Goal: Check status: Check status

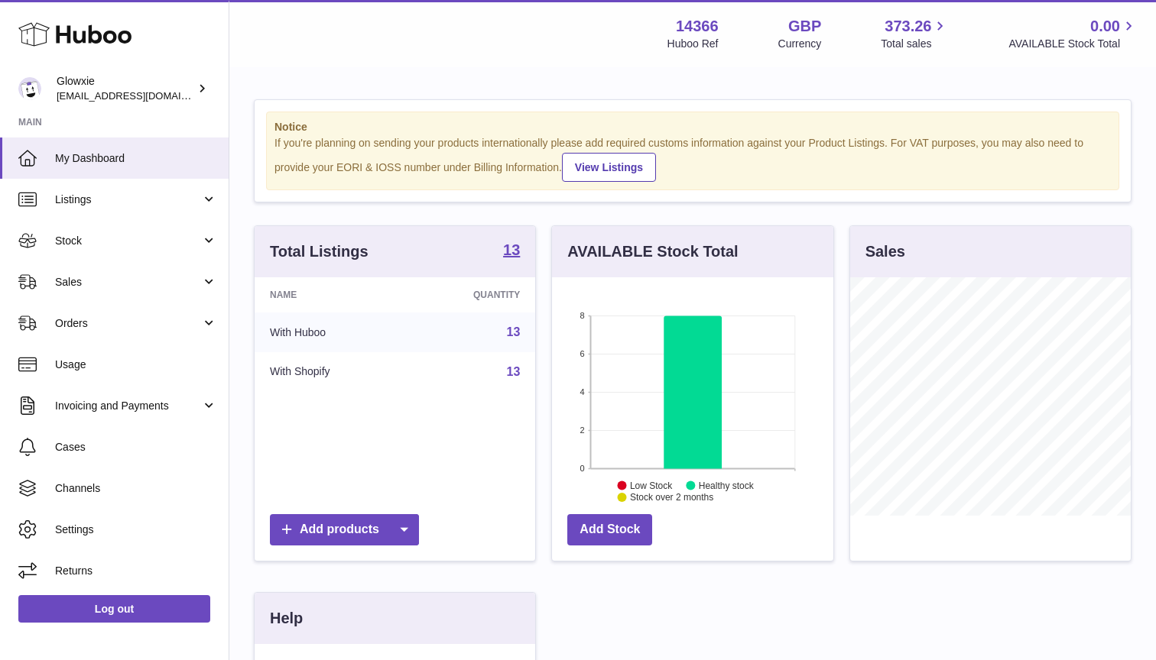
scroll to position [238, 281]
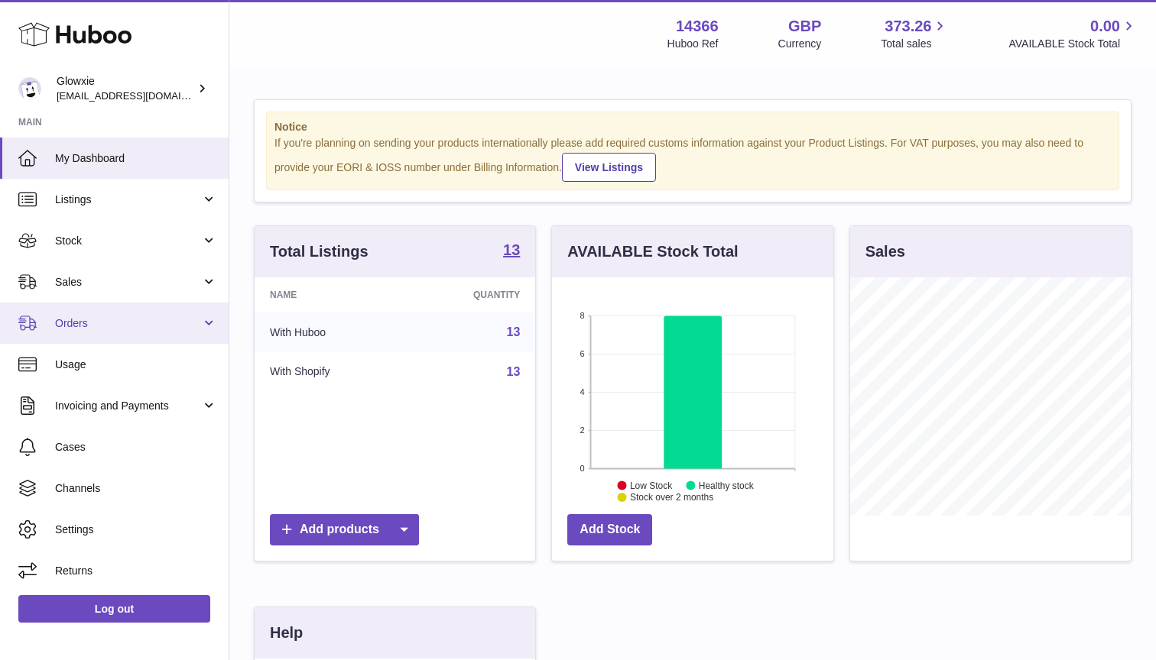
click at [108, 320] on span "Orders" at bounding box center [128, 323] width 146 height 15
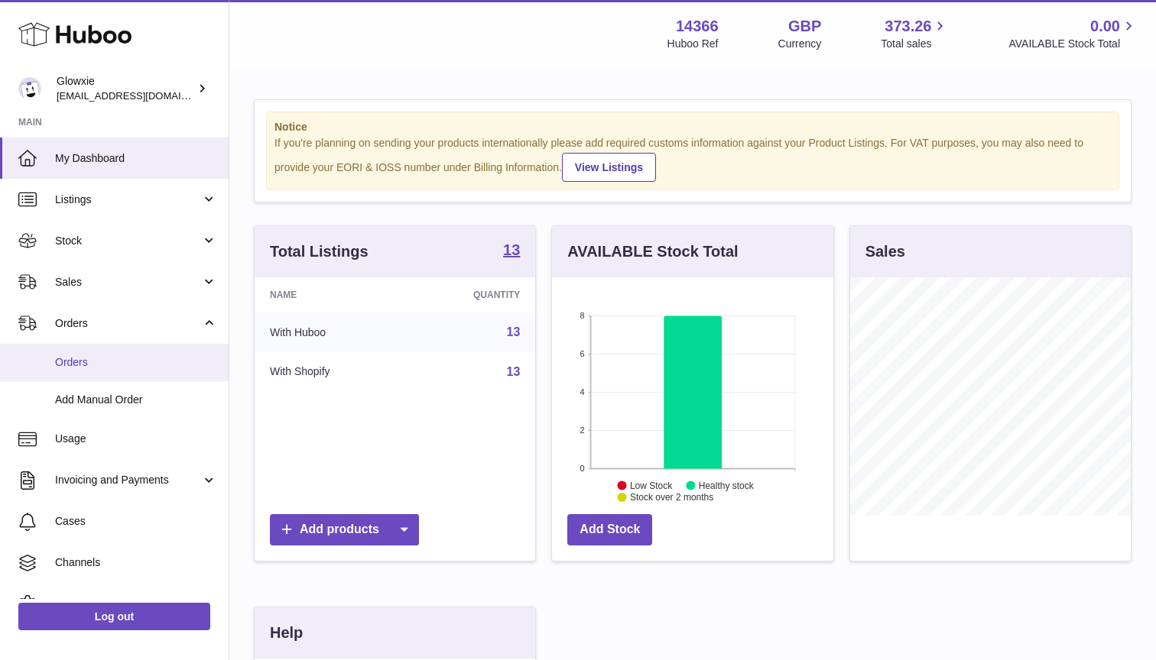
click at [85, 371] on link "Orders" at bounding box center [114, 362] width 229 height 37
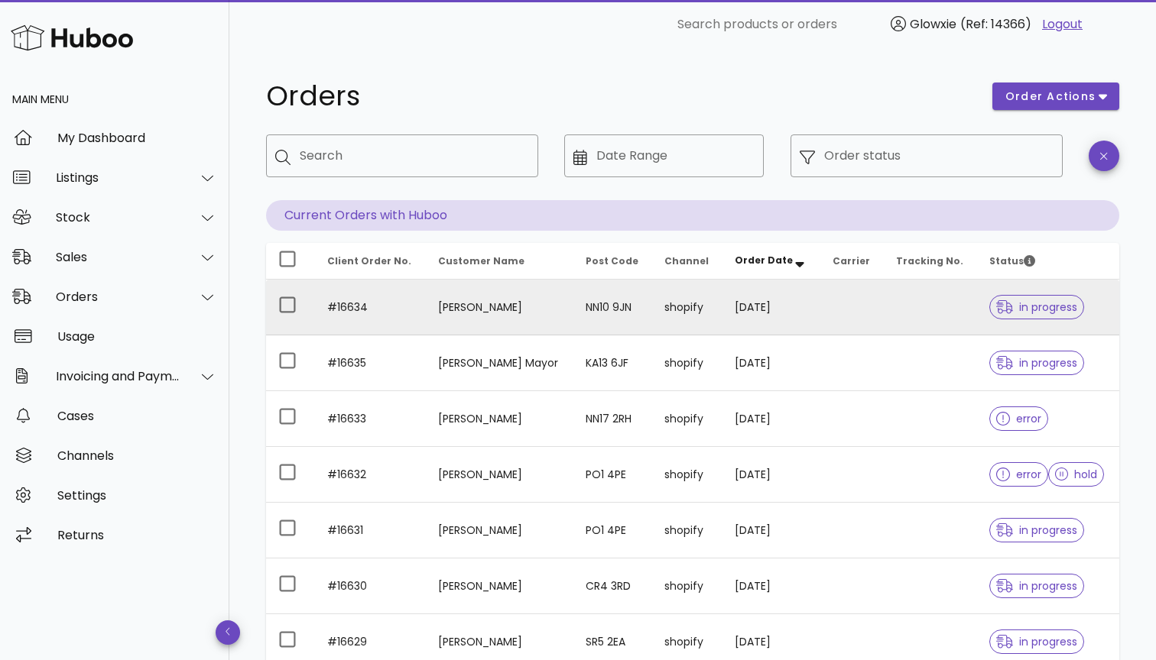
click at [481, 294] on td "[PERSON_NAME]" at bounding box center [500, 308] width 148 height 56
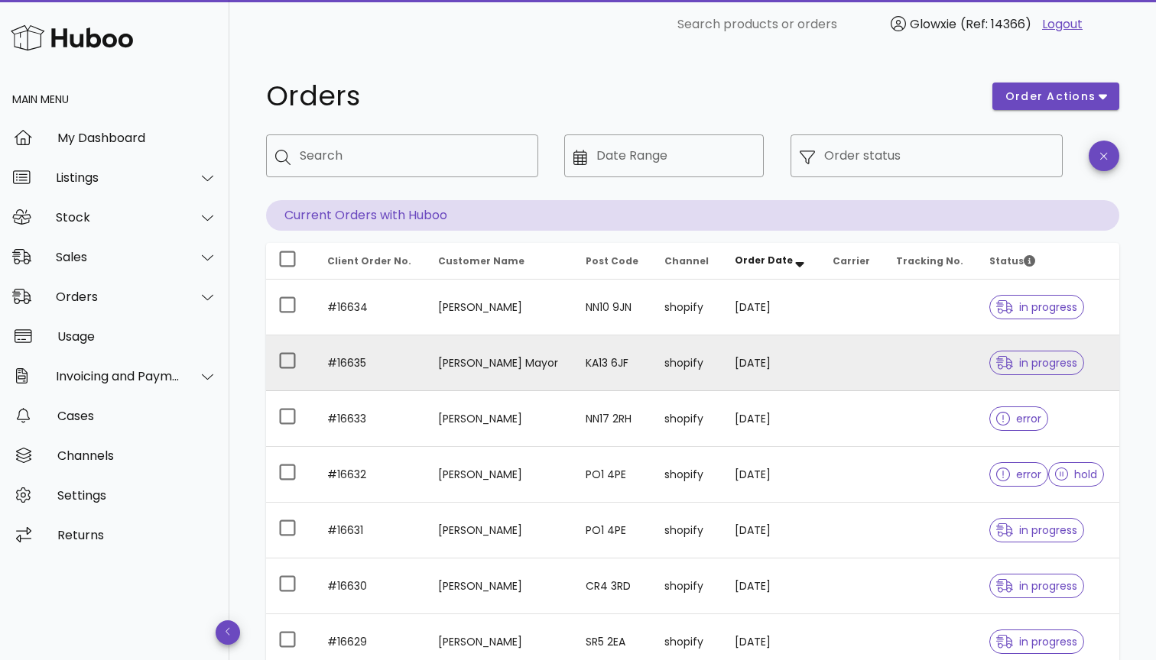
click at [532, 371] on td "[PERSON_NAME] Mayor" at bounding box center [500, 364] width 148 height 56
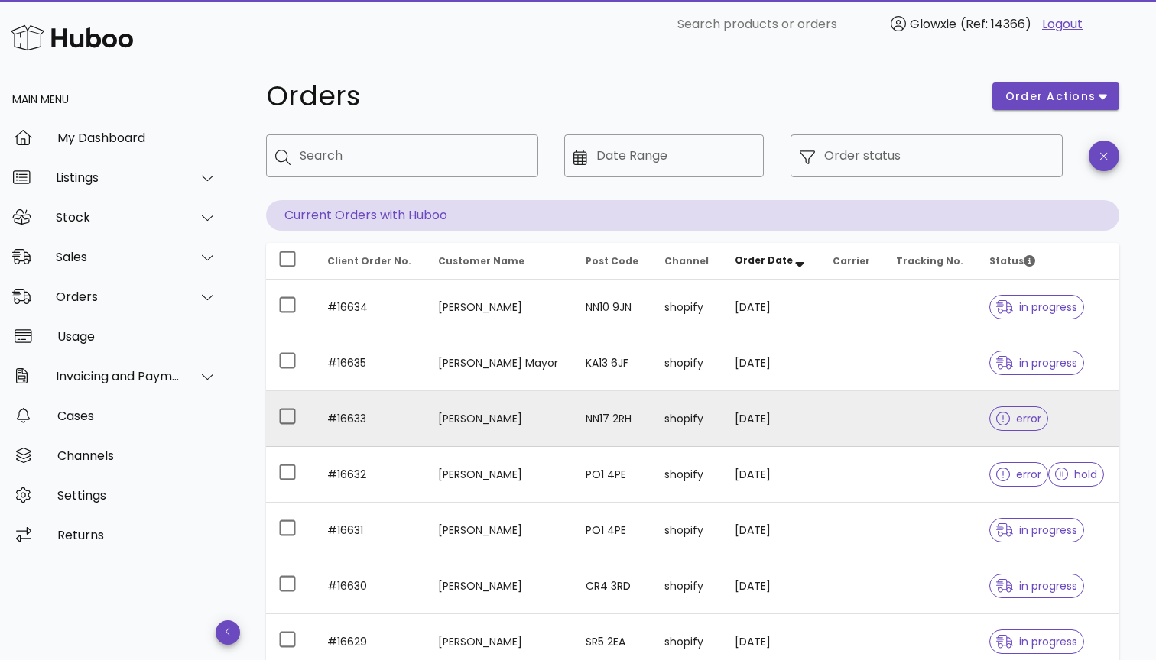
click at [612, 433] on td "NN17 2RH" at bounding box center [612, 419] width 79 height 56
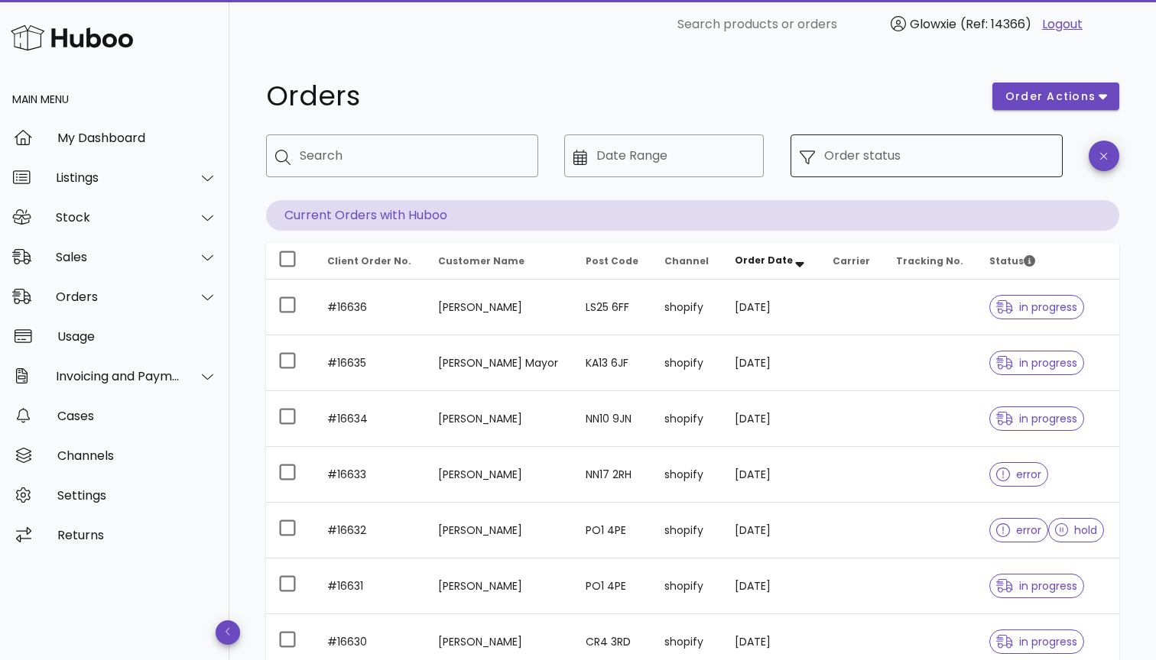
click at [926, 154] on input "Order status" at bounding box center [938, 156] width 229 height 24
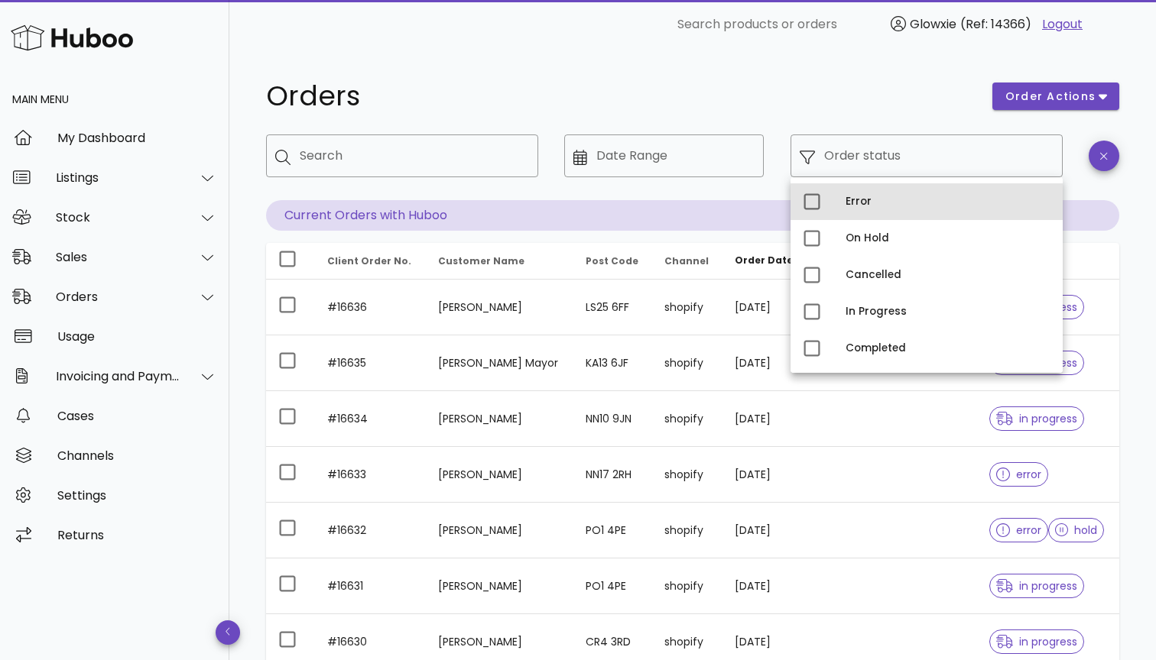
click at [835, 195] on div "Error" at bounding box center [926, 201] width 272 height 37
type input "**********"
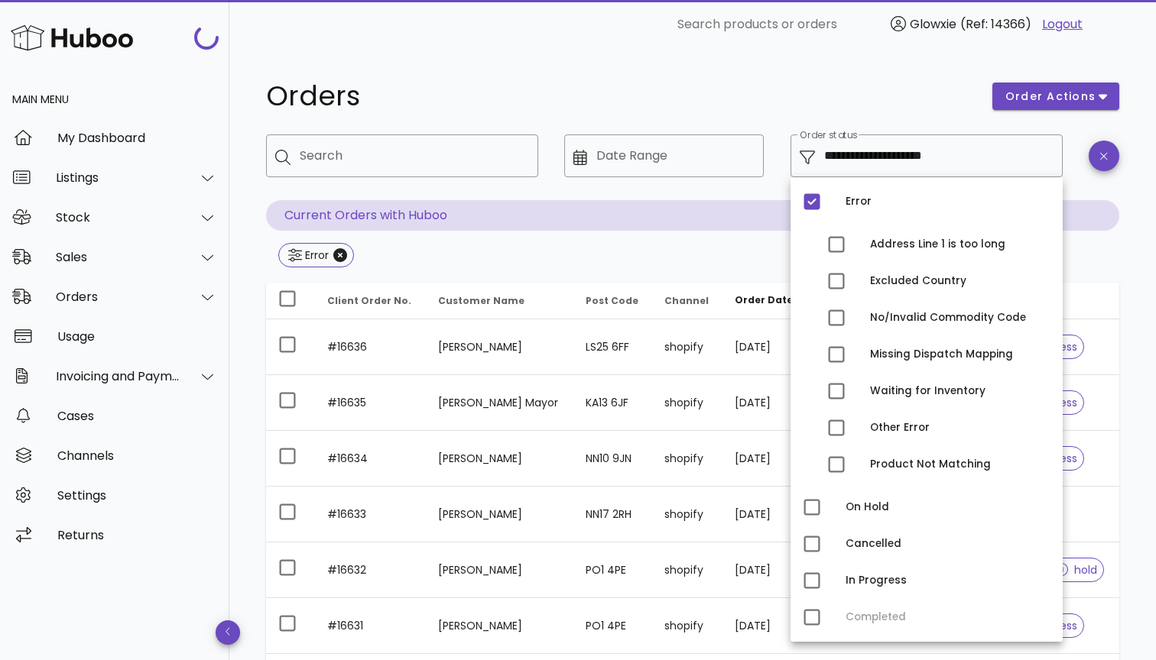
click at [1086, 136] on div at bounding box center [1103, 167] width 49 height 84
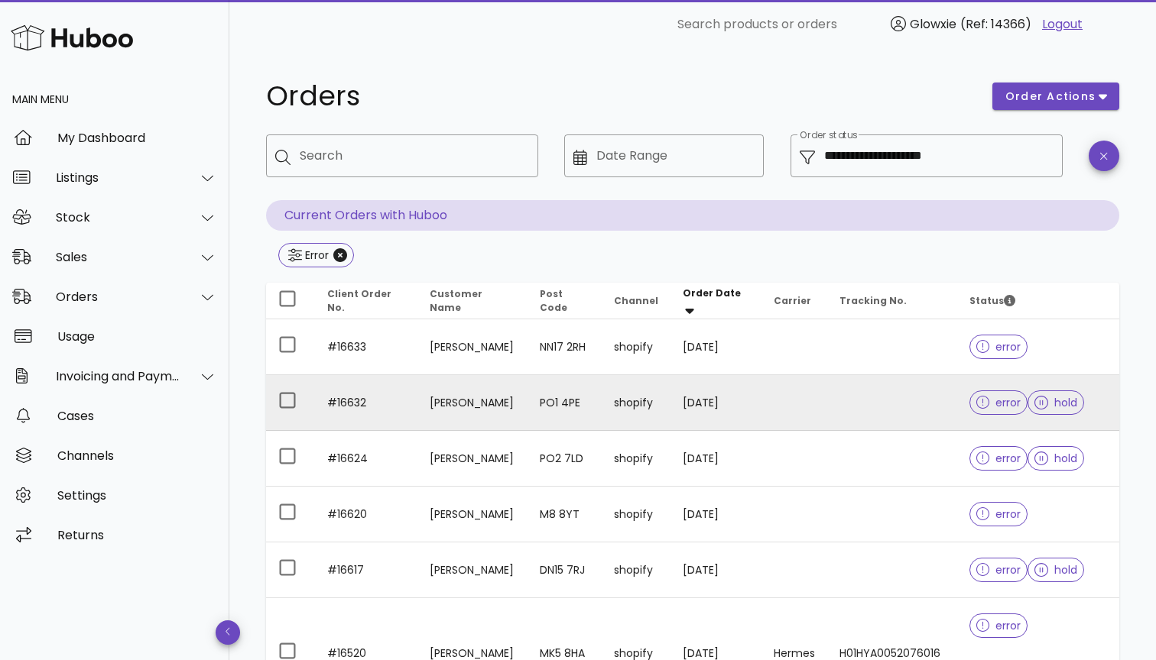
click at [621, 420] on td "shopify" at bounding box center [636, 403] width 69 height 56
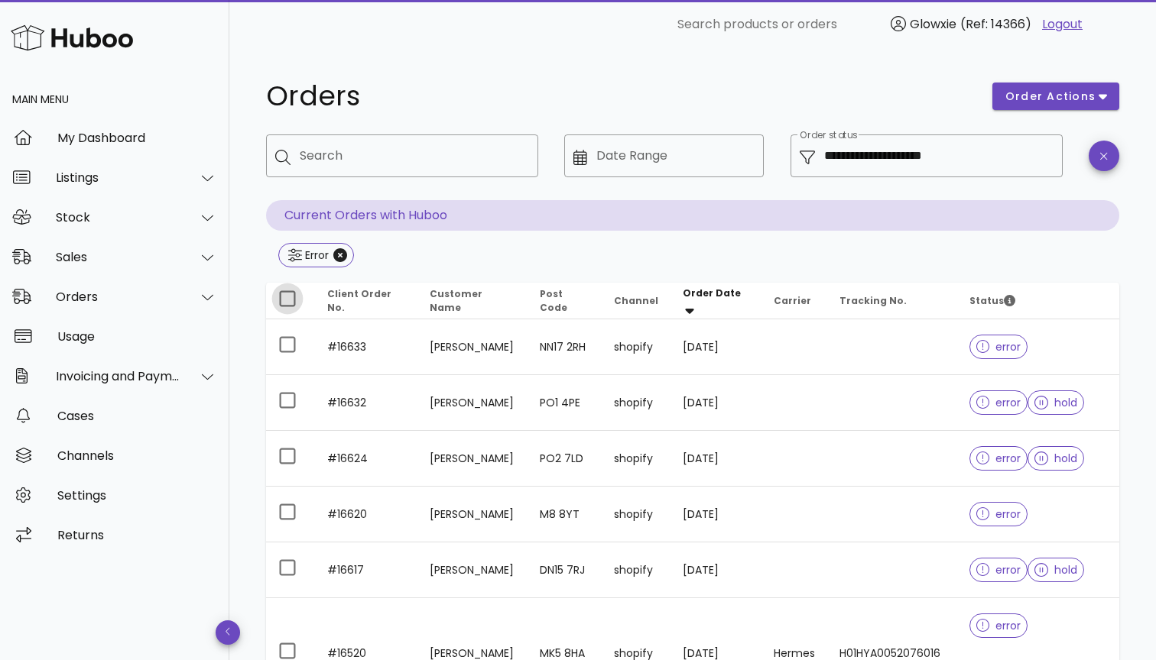
click at [290, 300] on div at bounding box center [287, 299] width 26 height 26
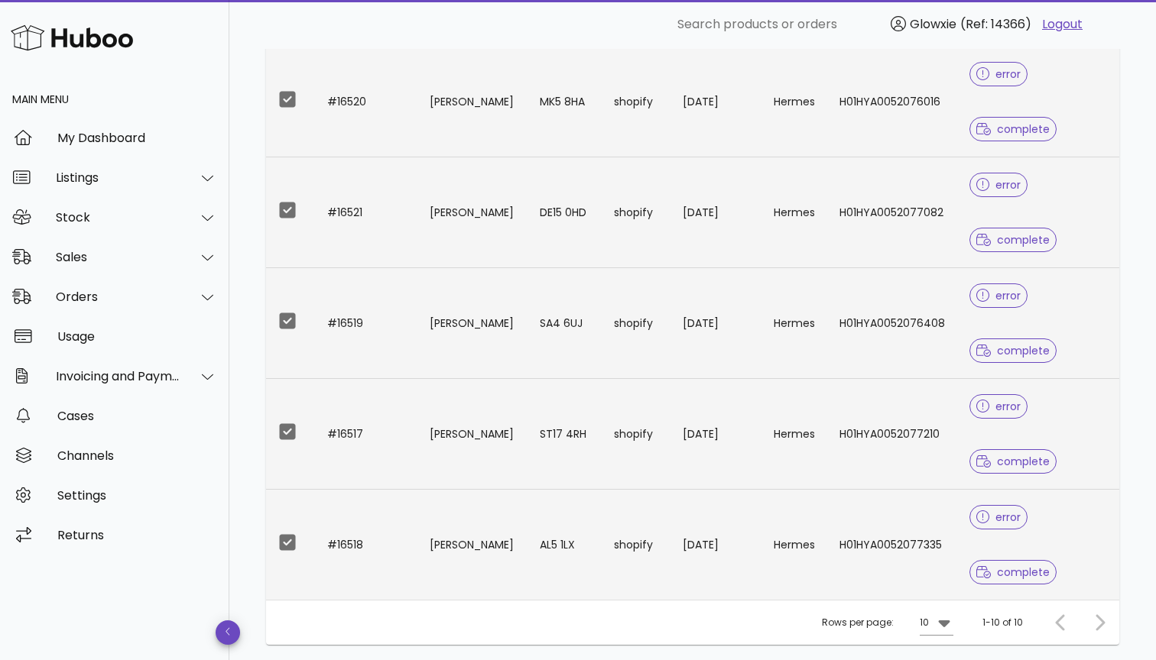
scroll to position [559, 0]
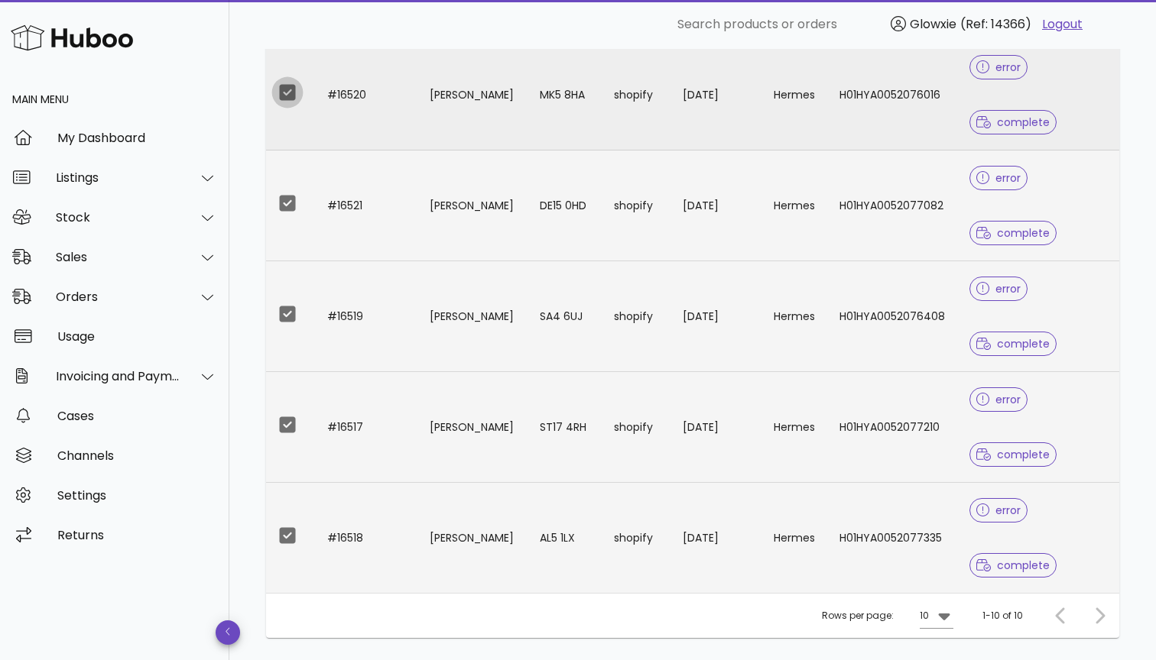
click at [286, 99] on div at bounding box center [287, 92] width 26 height 26
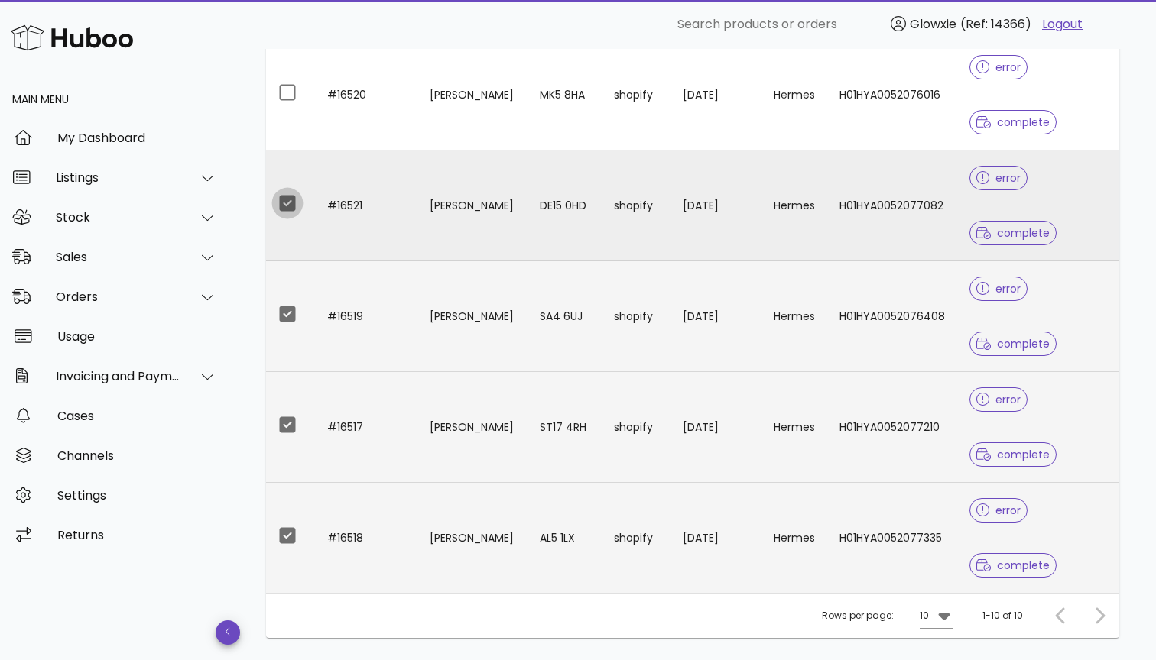
click at [288, 210] on div at bounding box center [287, 203] width 26 height 26
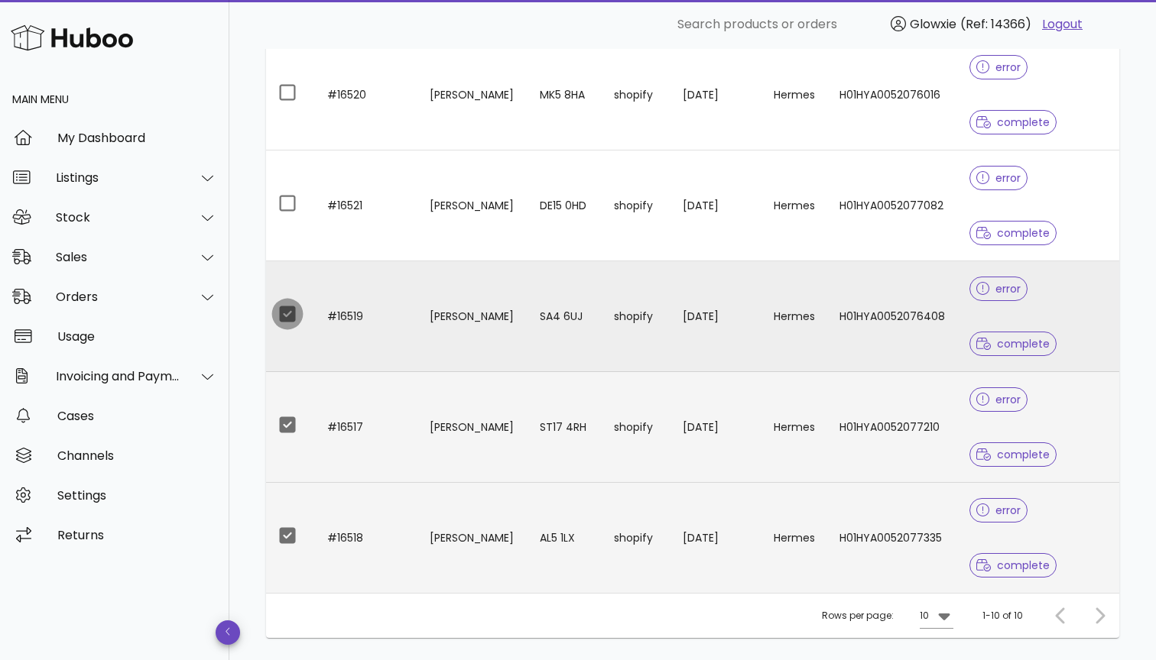
click at [289, 313] on div at bounding box center [287, 314] width 26 height 26
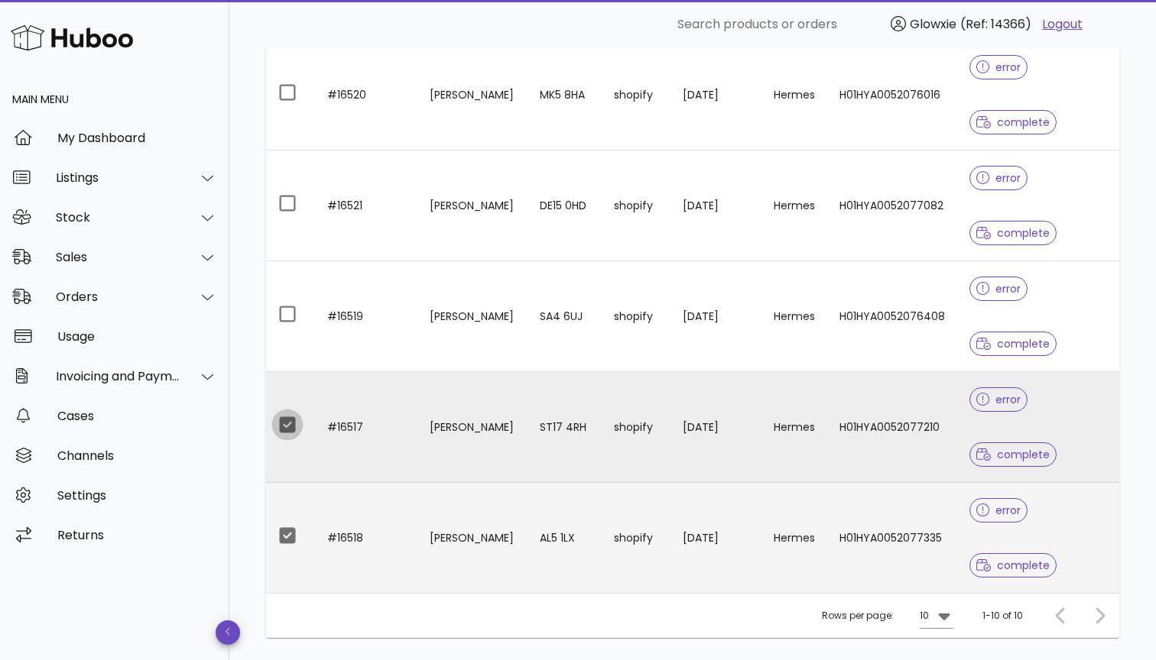
click at [283, 426] on div at bounding box center [287, 425] width 26 height 26
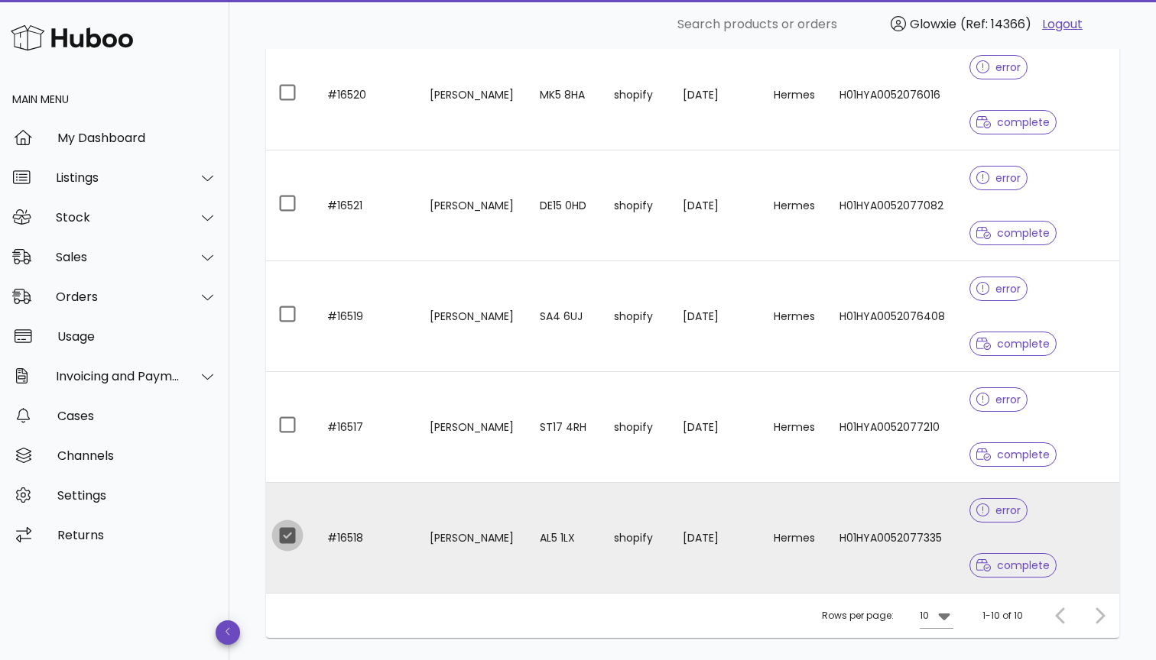
click at [289, 542] on div at bounding box center [287, 536] width 26 height 26
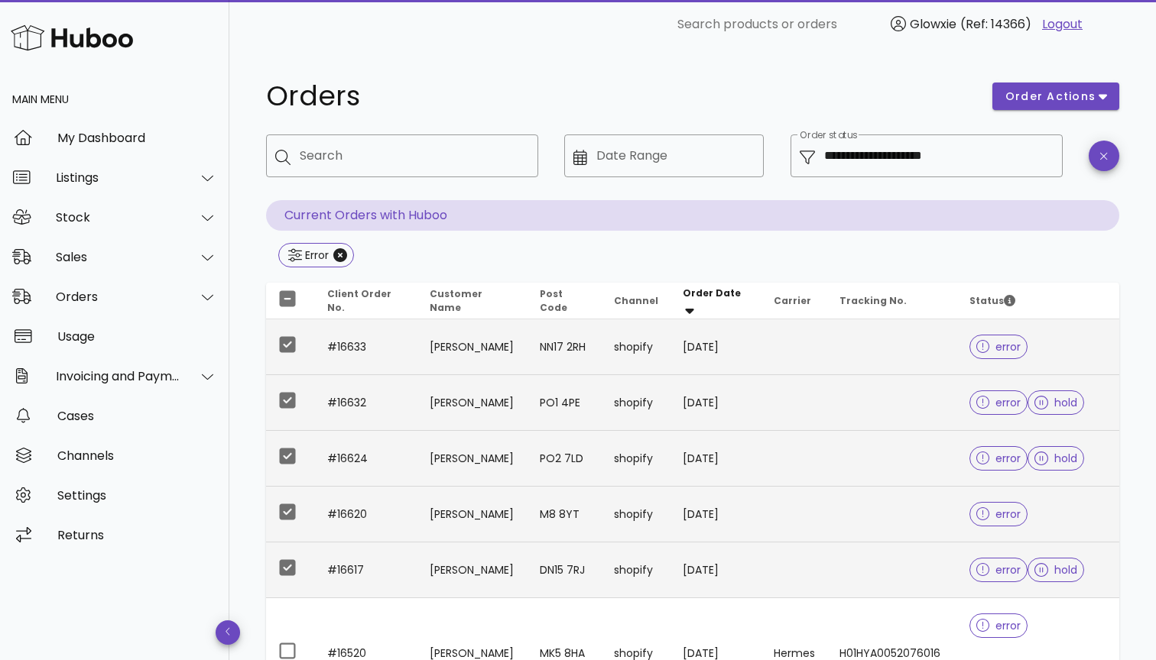
scroll to position [0, 0]
click at [1049, 104] on span "order actions" at bounding box center [1050, 97] width 92 height 16
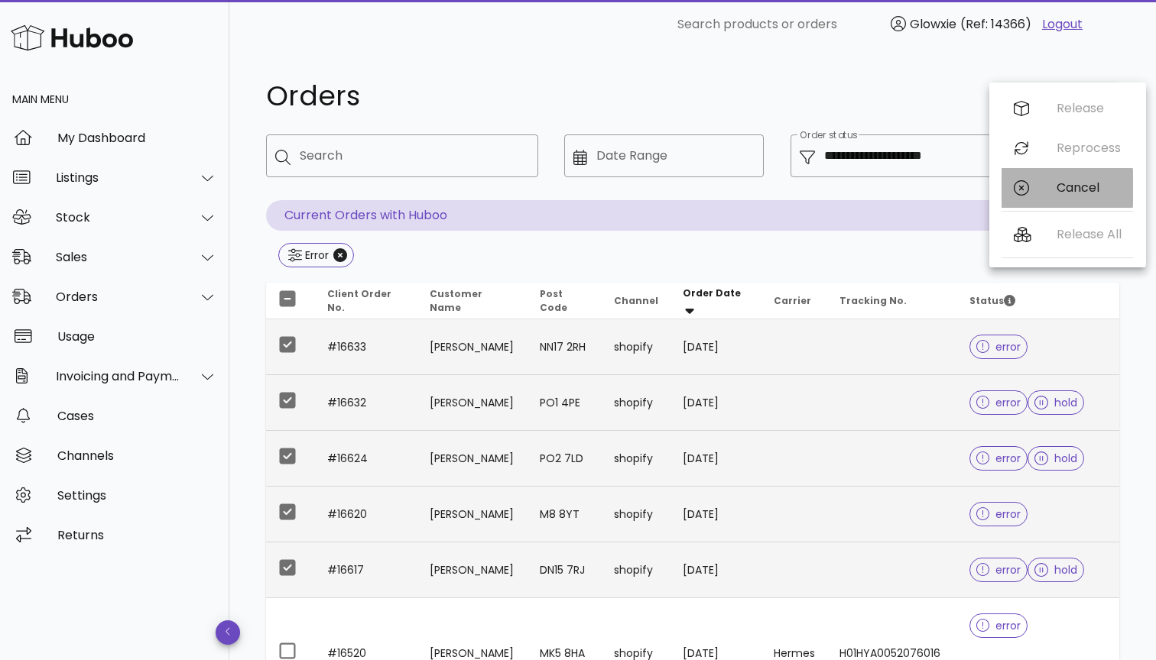
click at [1043, 179] on div "Cancel" at bounding box center [1066, 188] width 131 height 40
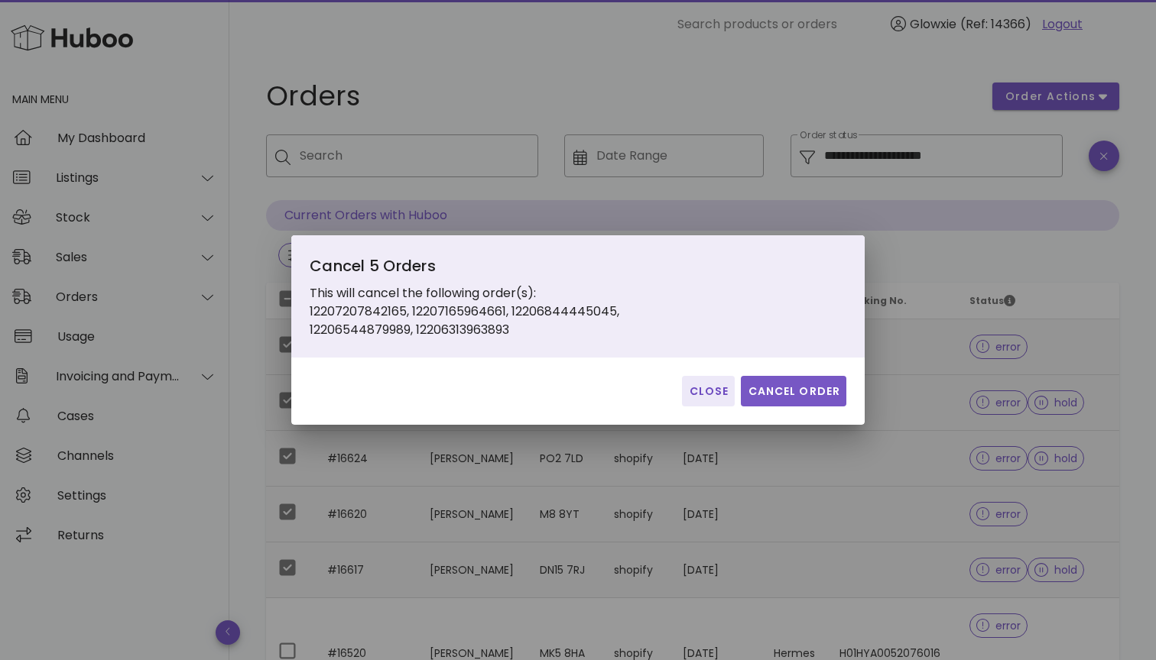
click at [826, 385] on span "Cancel Order" at bounding box center [793, 392] width 93 height 16
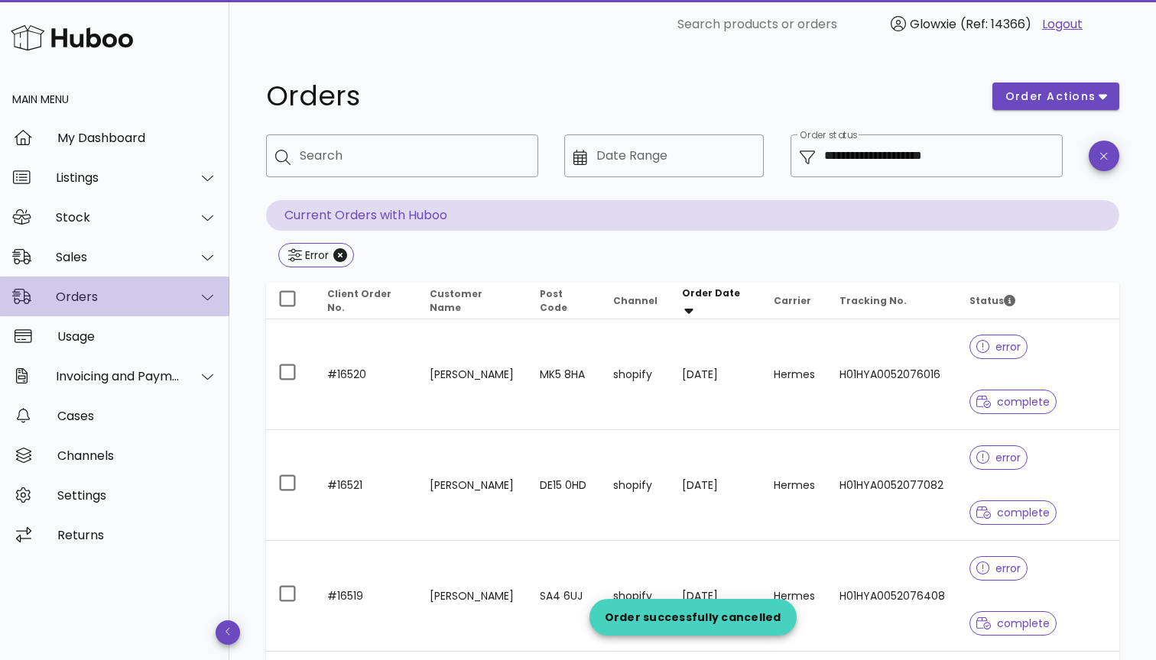
click at [128, 307] on div "Orders" at bounding box center [114, 297] width 229 height 40
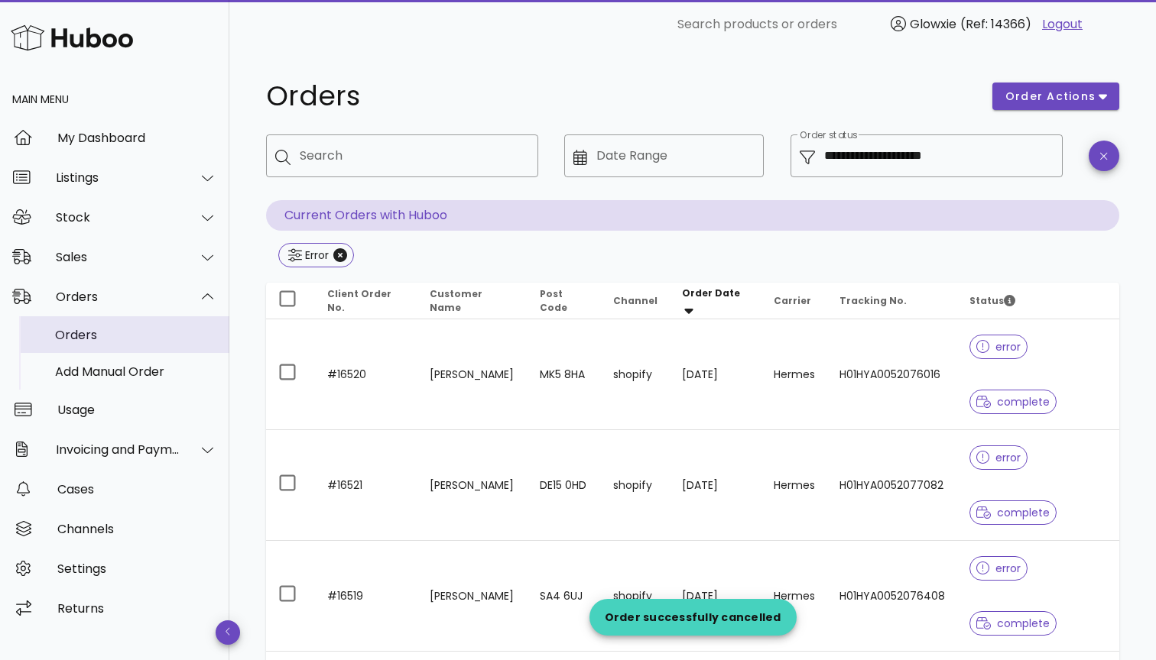
click at [116, 340] on div "Orders" at bounding box center [136, 335] width 162 height 15
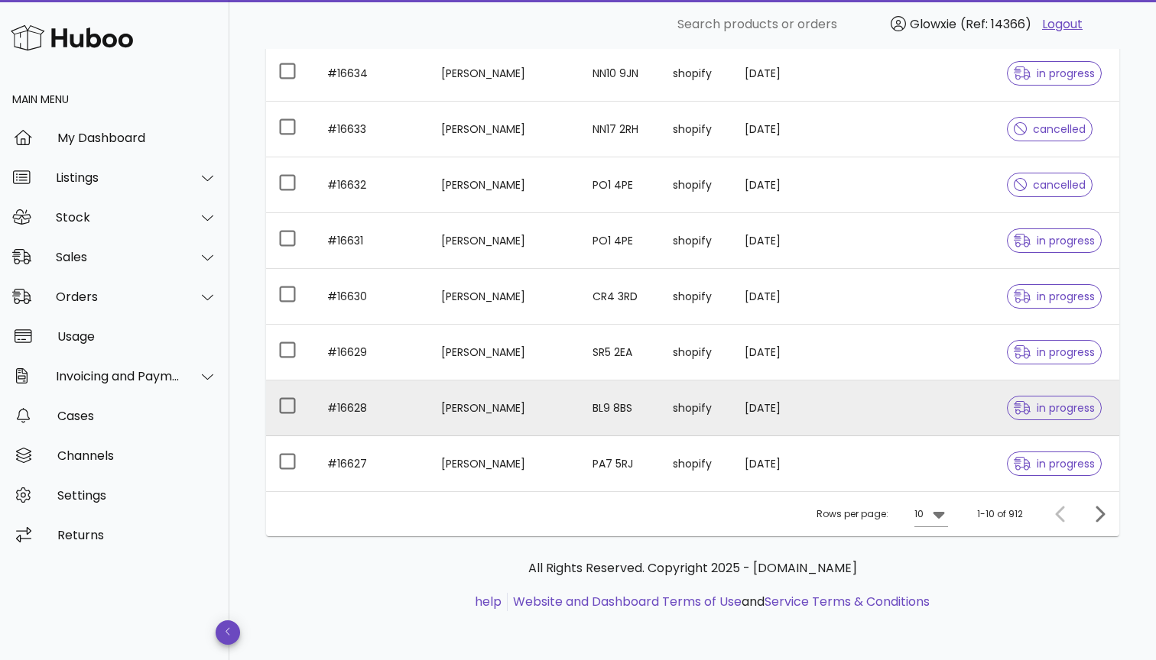
scroll to position [345, 0]
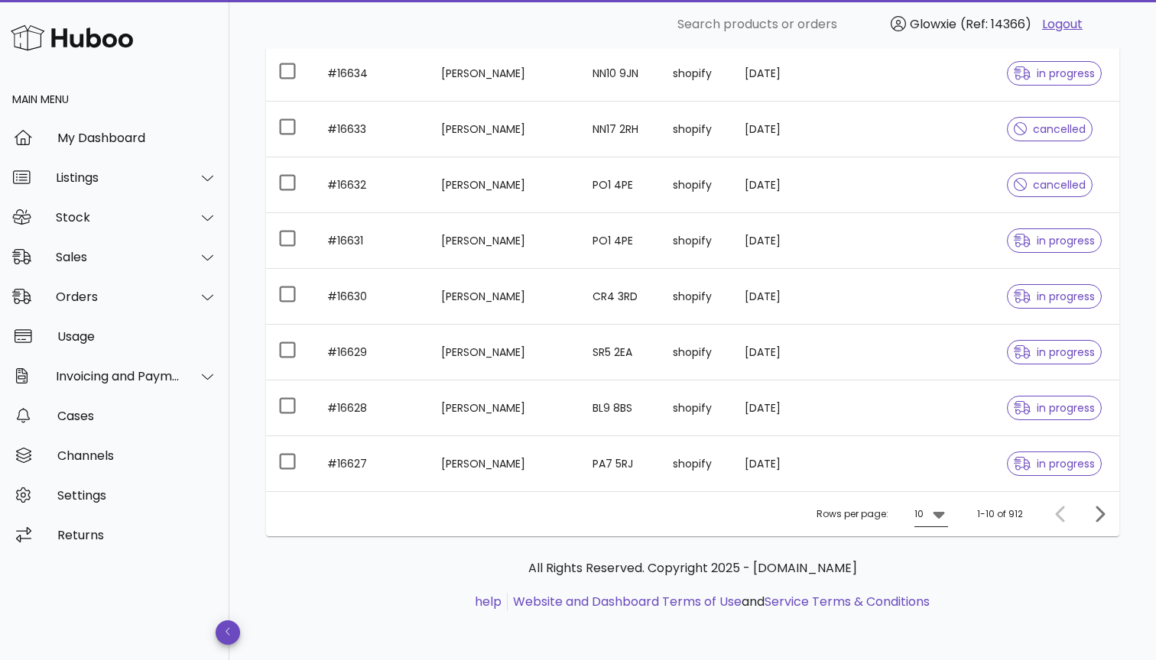
click at [927, 514] on div at bounding box center [936, 514] width 21 height 18
click at [936, 604] on div "50" at bounding box center [935, 599] width 15 height 15
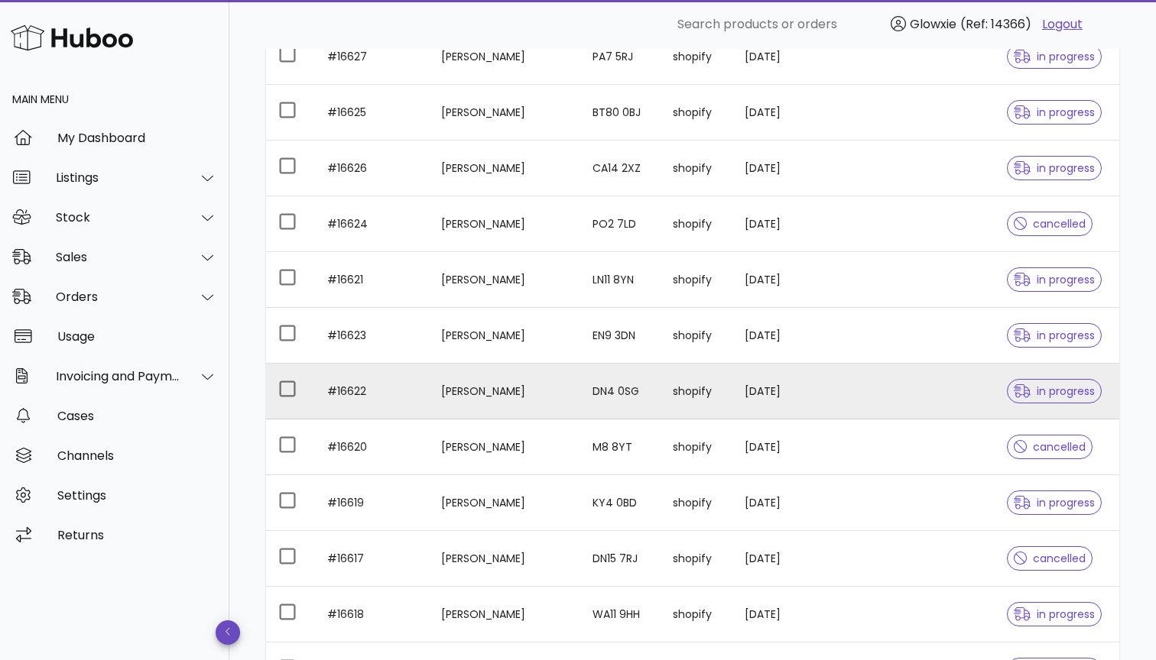
scroll to position [795, 0]
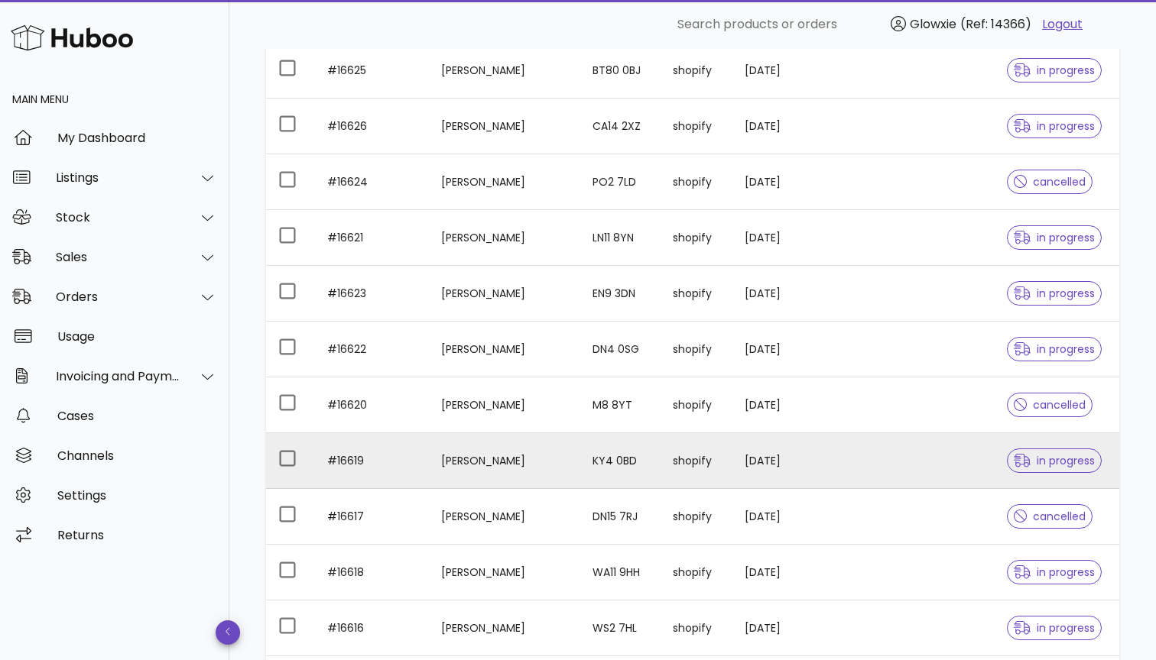
click at [813, 449] on td "16/09/2025" at bounding box center [782, 461] width 101 height 56
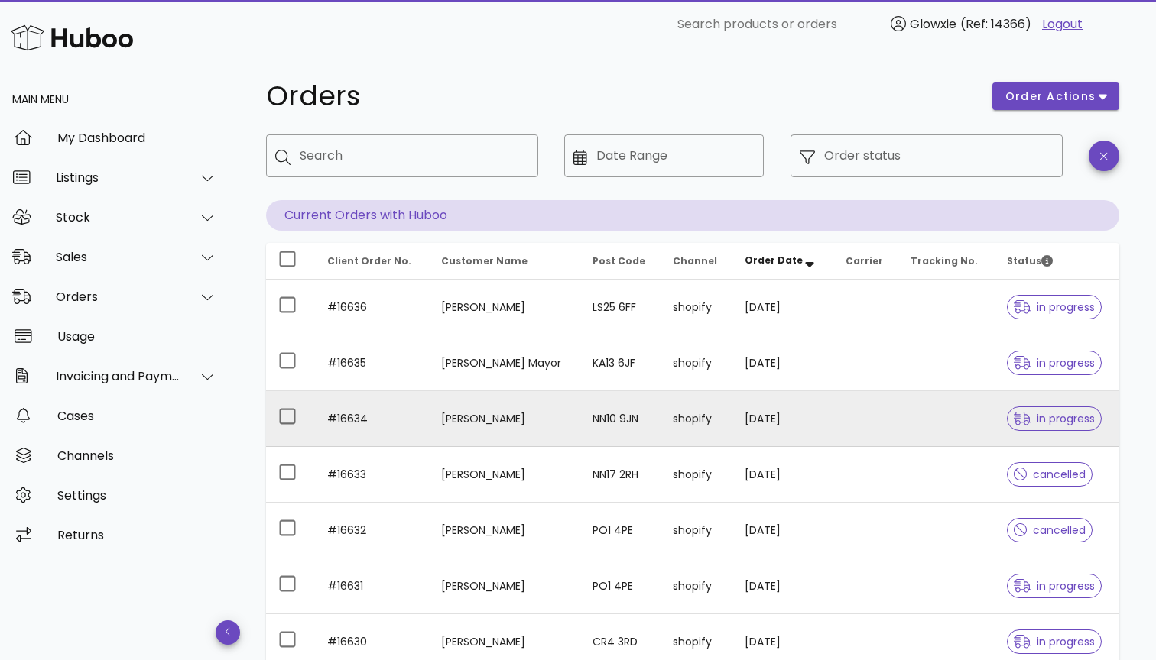
click at [530, 401] on td "[PERSON_NAME]" at bounding box center [504, 419] width 151 height 56
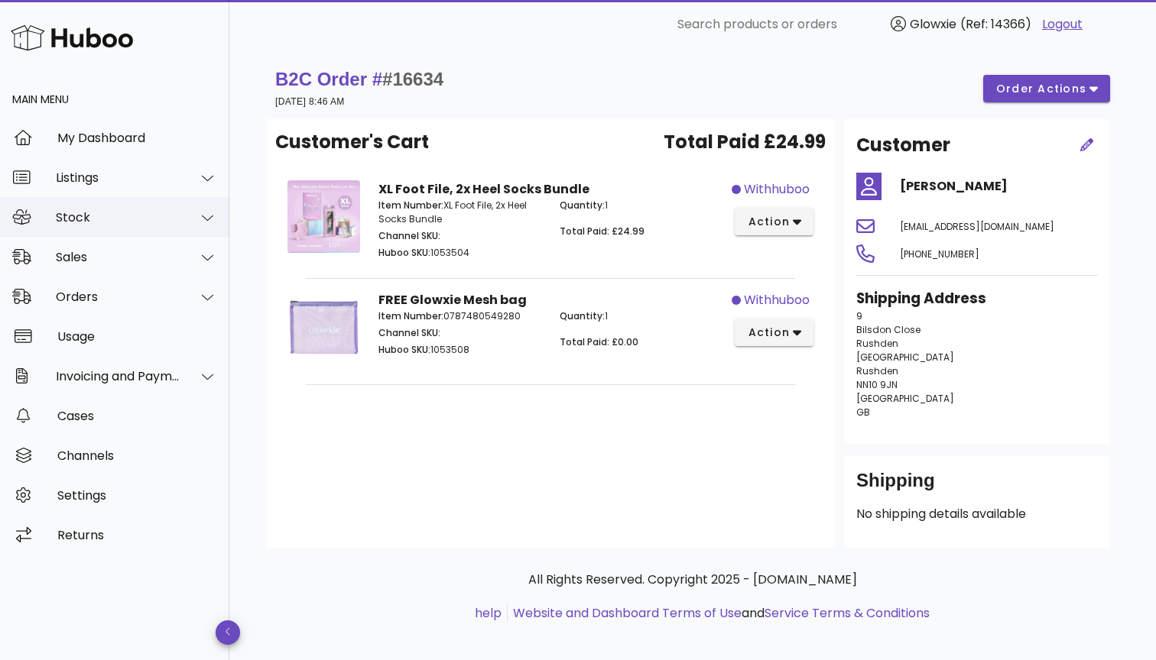
click at [155, 220] on div "Stock" at bounding box center [118, 217] width 125 height 15
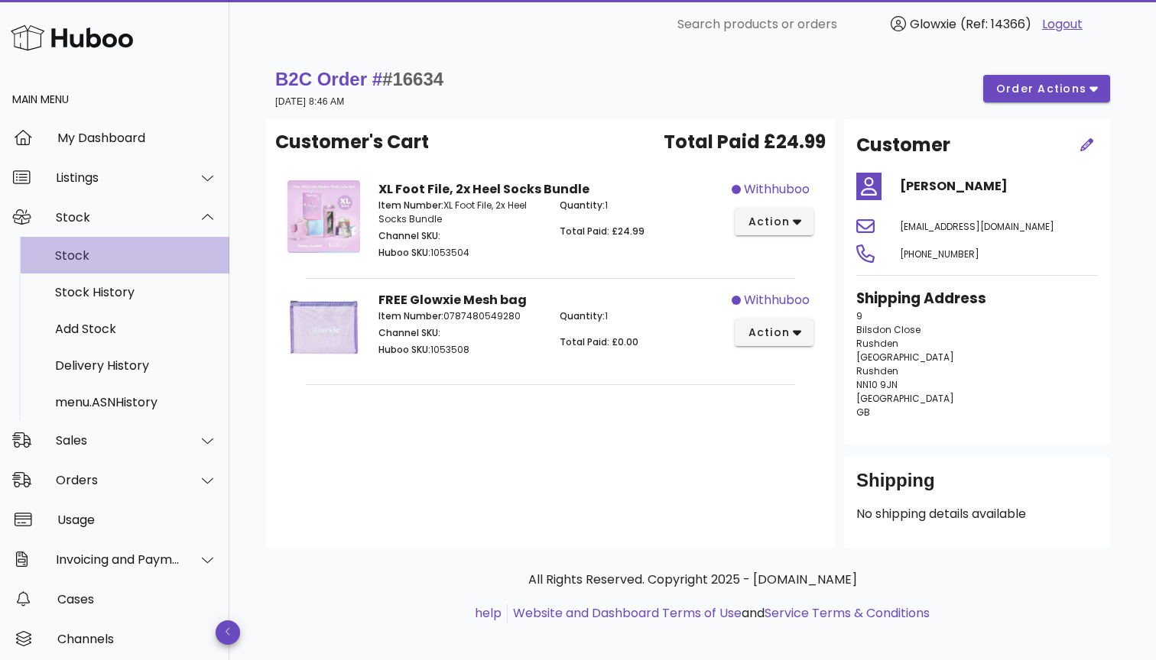
click at [137, 258] on div "Stock" at bounding box center [136, 255] width 162 height 15
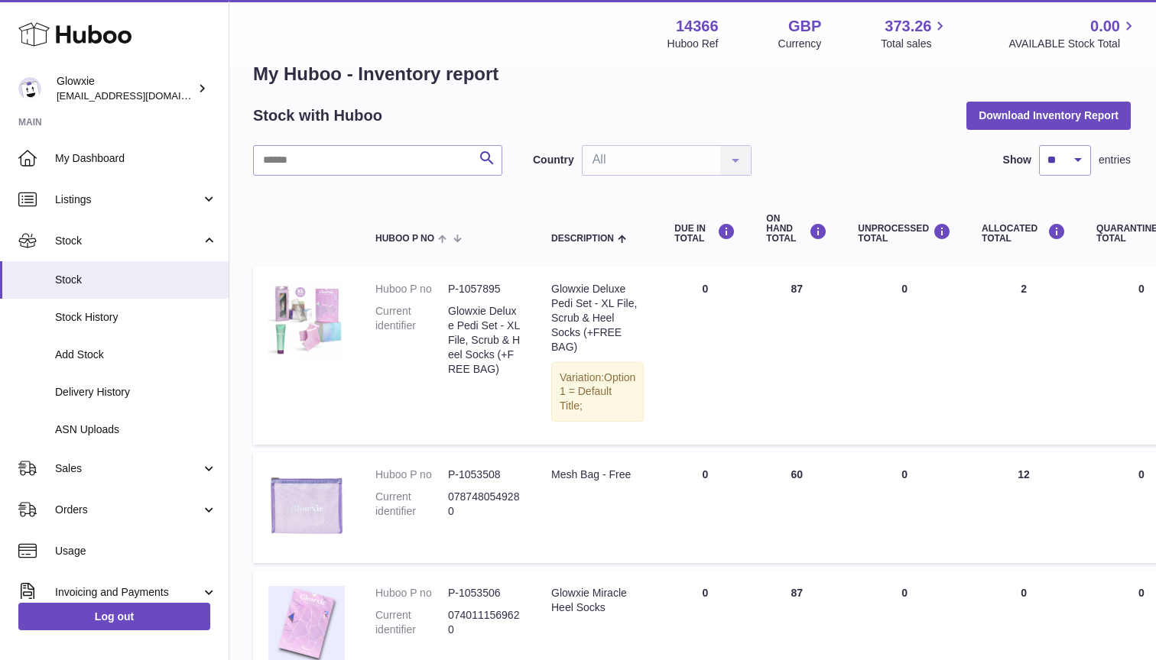
scroll to position [2, 1]
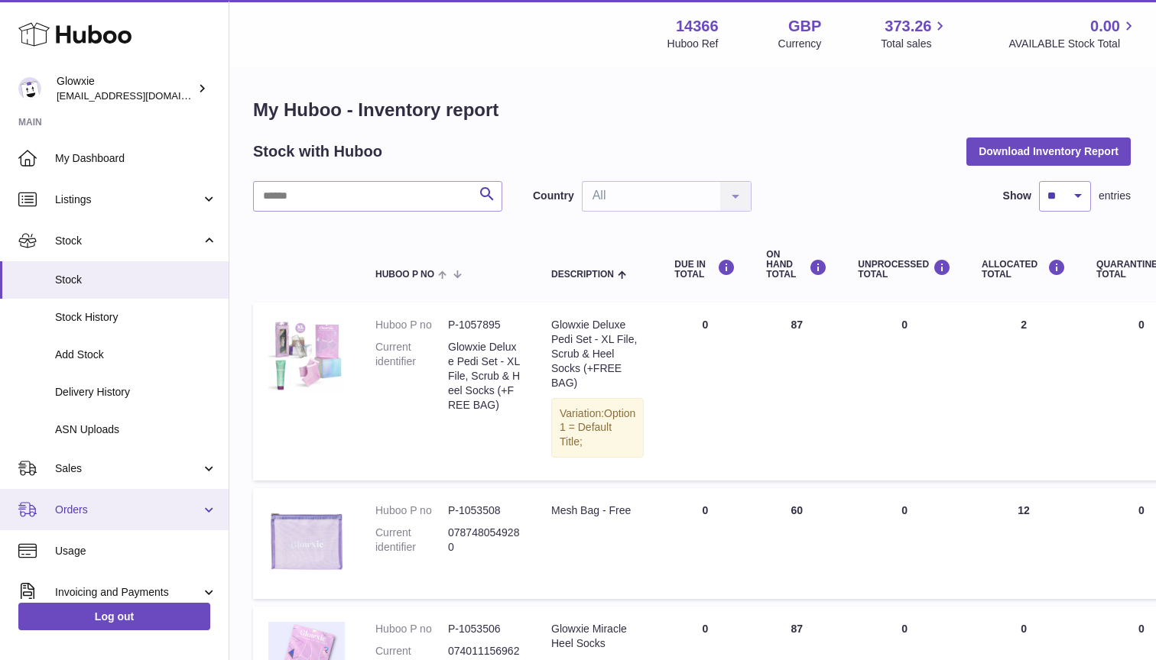
click at [82, 503] on span "Orders" at bounding box center [128, 510] width 146 height 15
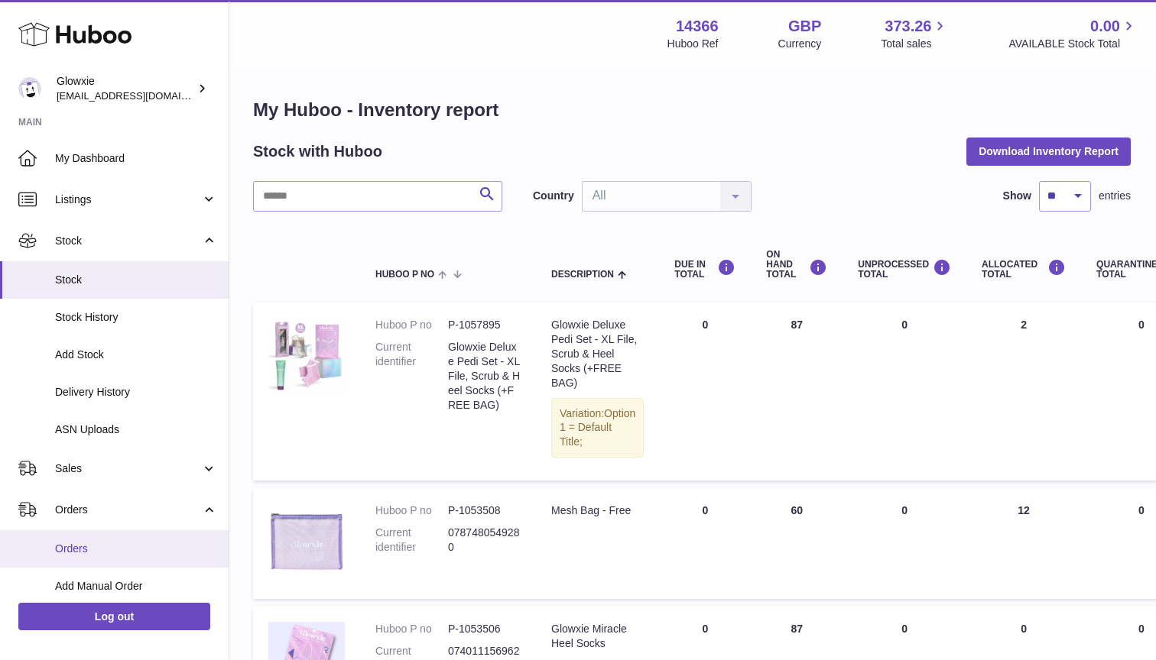
click at [70, 547] on span "Orders" at bounding box center [136, 549] width 162 height 15
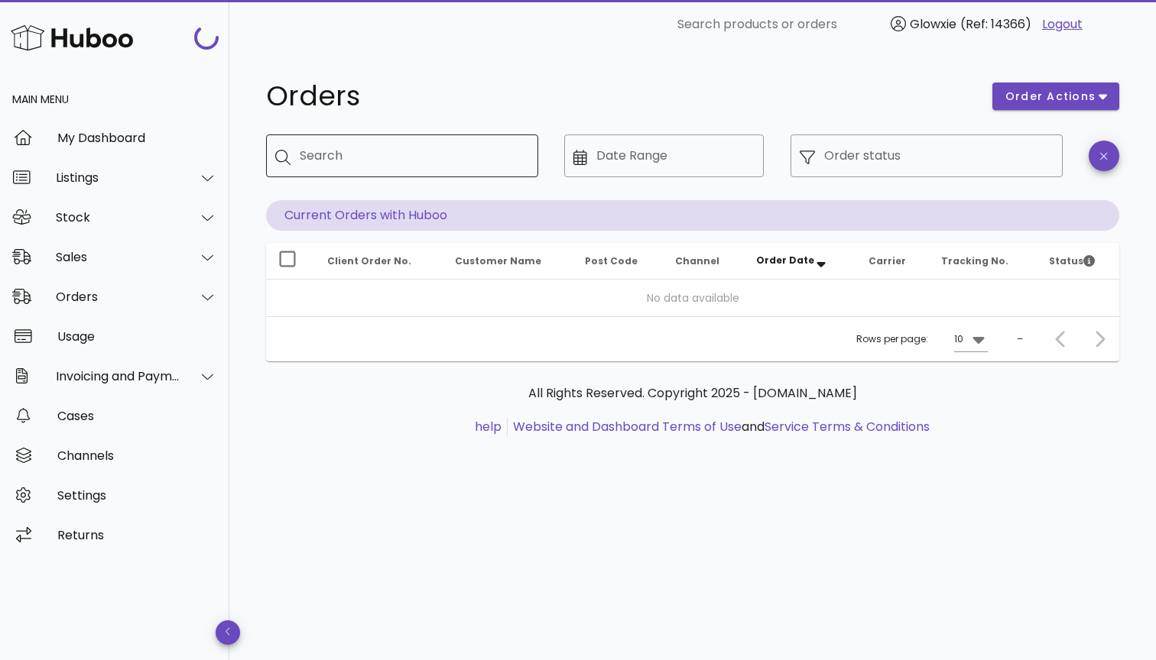
click at [470, 157] on input "Search" at bounding box center [413, 156] width 226 height 24
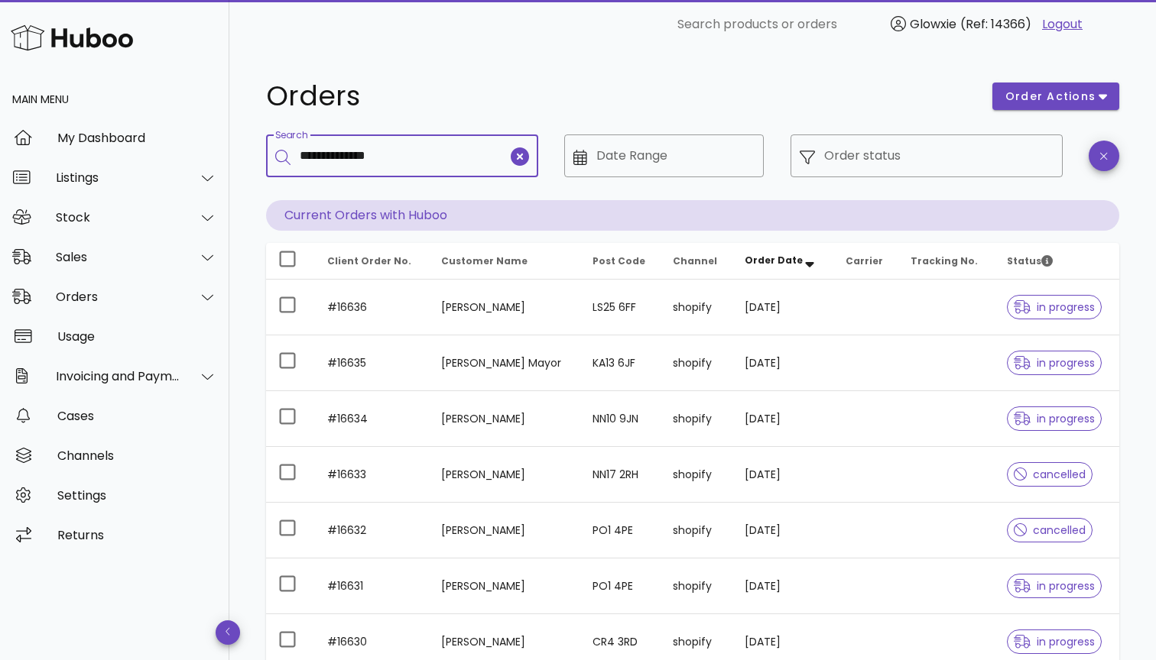
type input "**********"
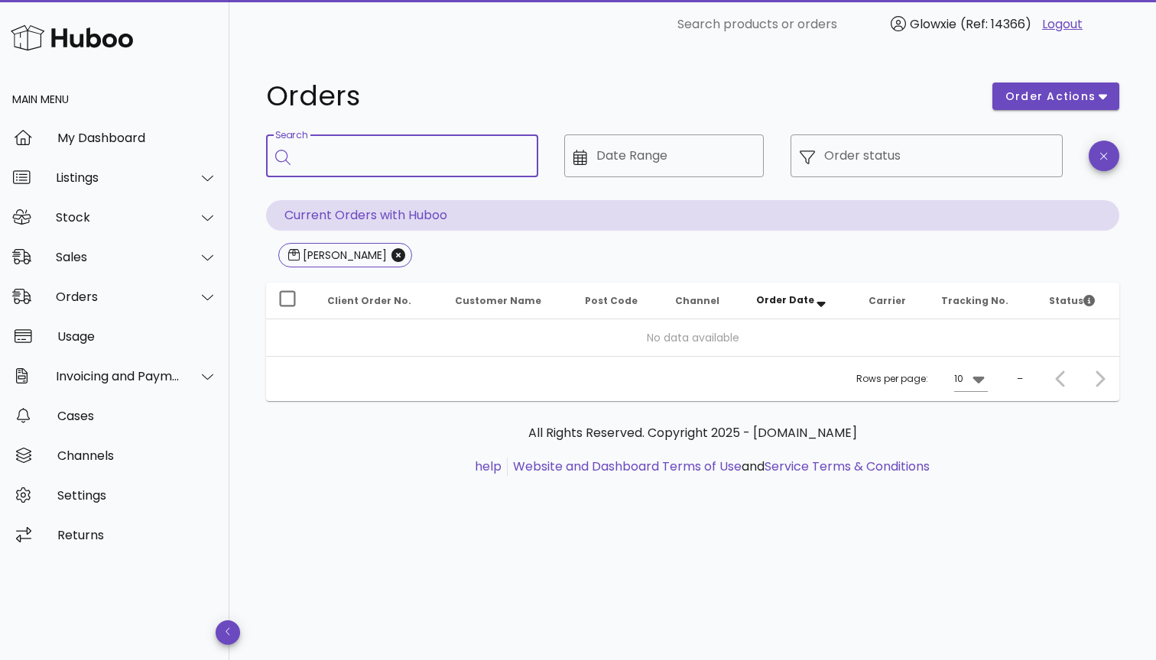
type input "*"
paste input "**********"
type input "**********"
click at [405, 253] on icon "Close" at bounding box center [398, 255] width 14 height 14
click at [405, 253] on span "Victoria Bacon" at bounding box center [345, 255] width 134 height 24
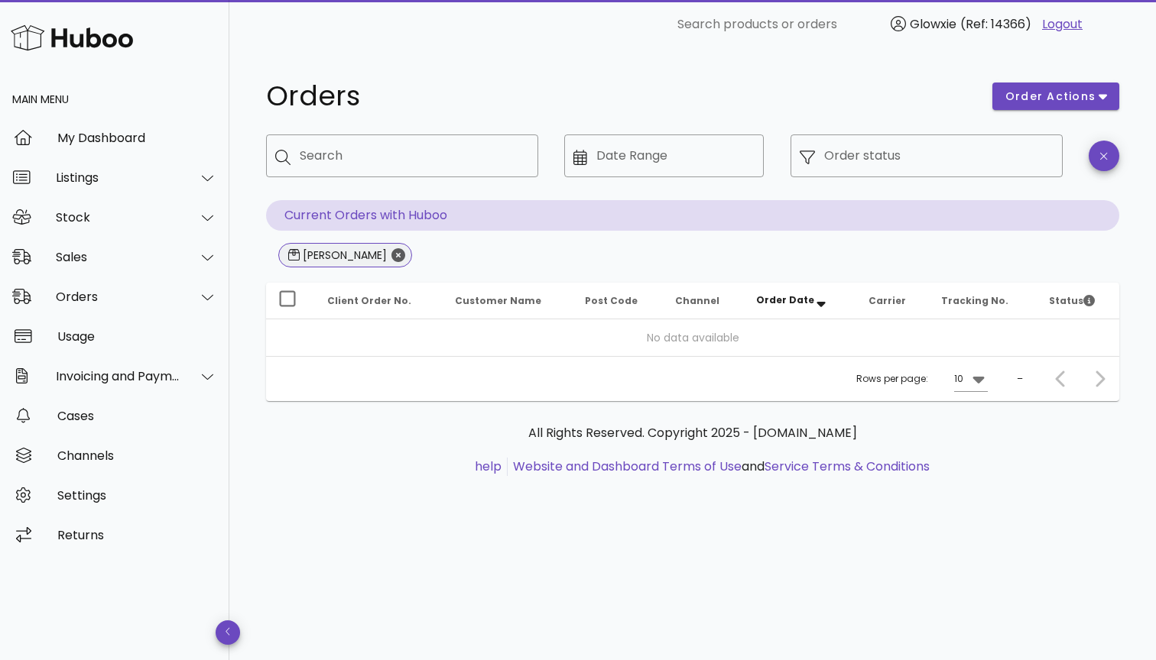
click at [395, 253] on icon "Close" at bounding box center [398, 255] width 14 height 14
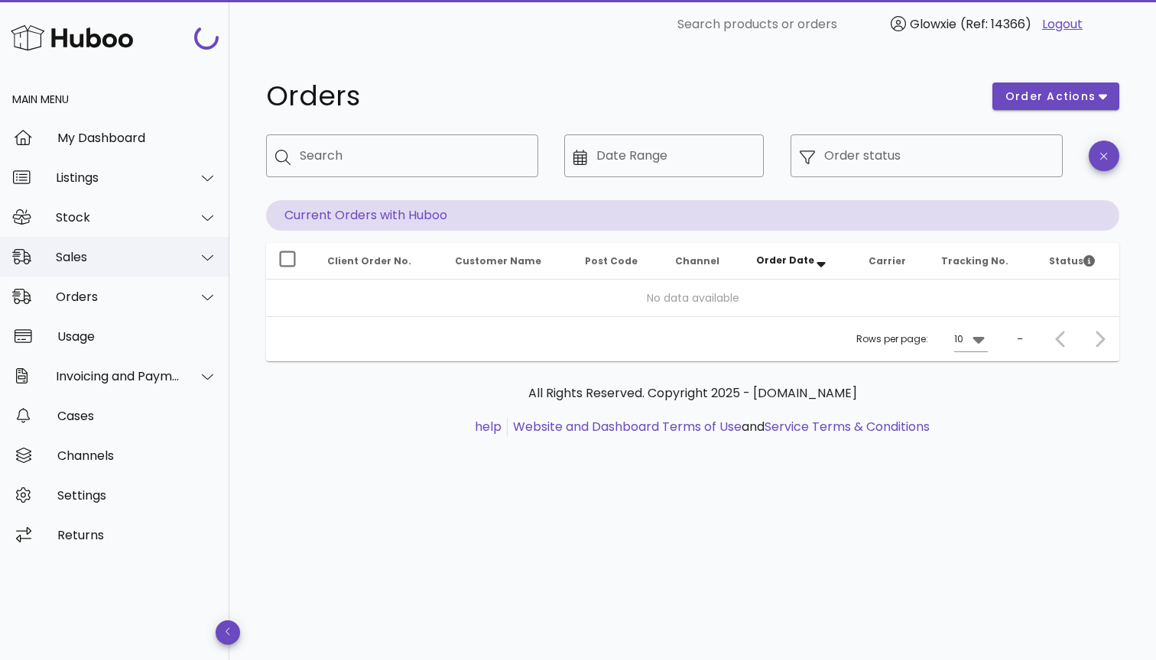
click at [105, 259] on div "Sales" at bounding box center [118, 257] width 125 height 15
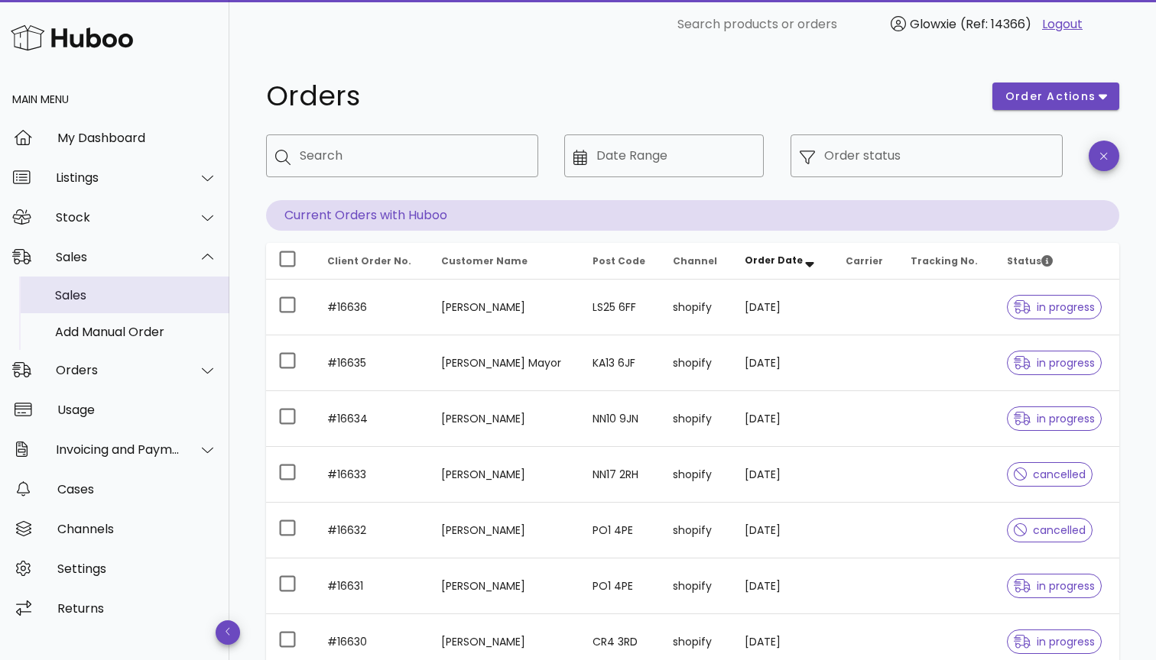
click at [86, 299] on div "Sales" at bounding box center [136, 295] width 162 height 15
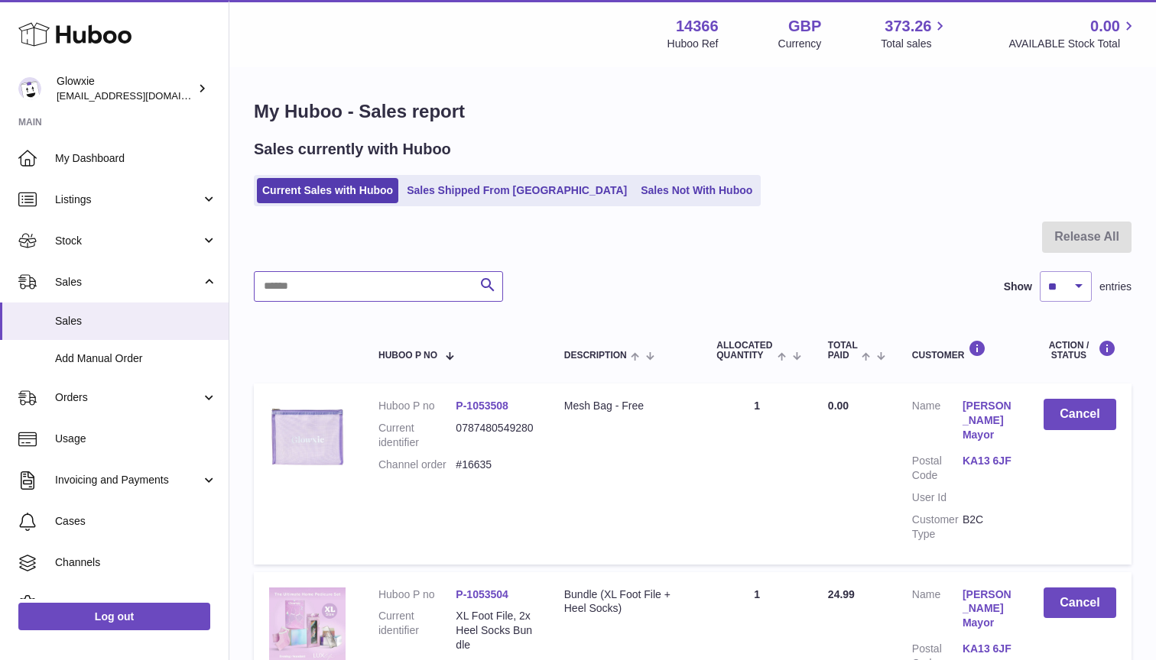
click at [354, 292] on input "text" at bounding box center [378, 286] width 249 height 31
paste input "**********"
type input "**********"
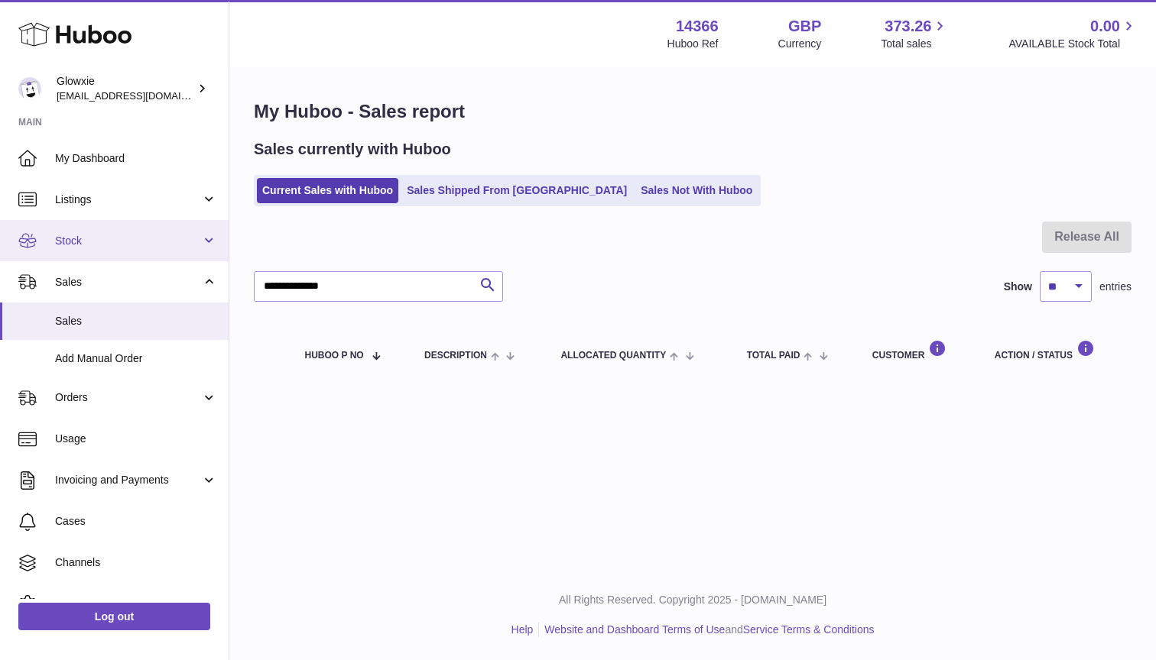
click at [94, 235] on span "Stock" at bounding box center [128, 241] width 146 height 15
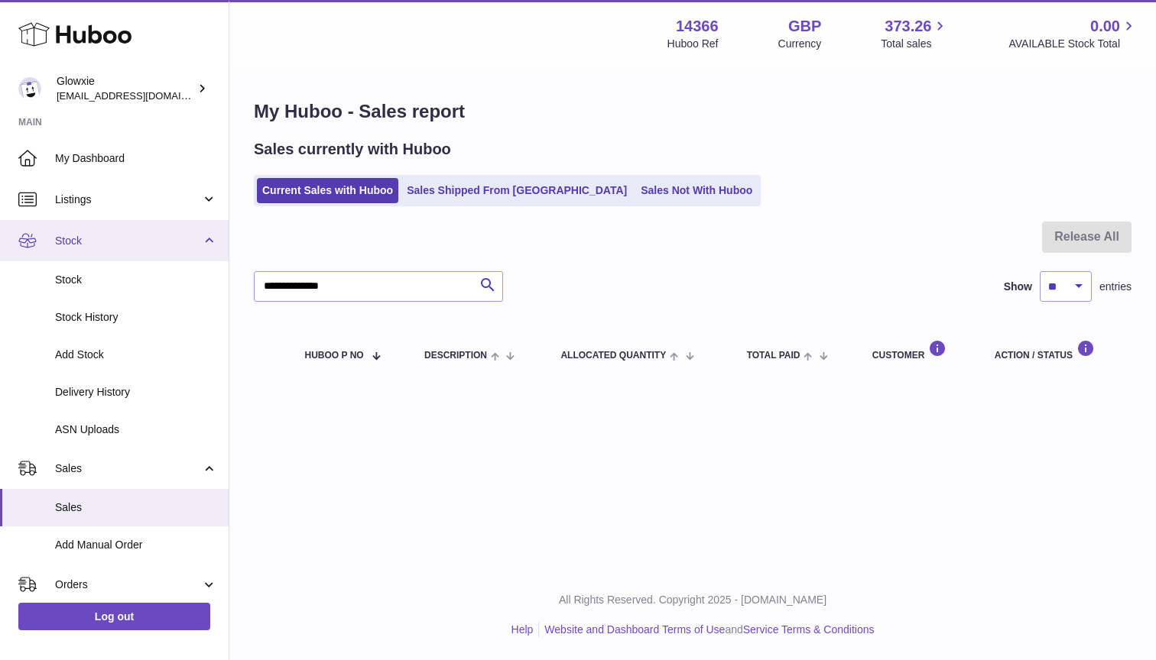
click at [94, 235] on span "Stock" at bounding box center [128, 241] width 146 height 15
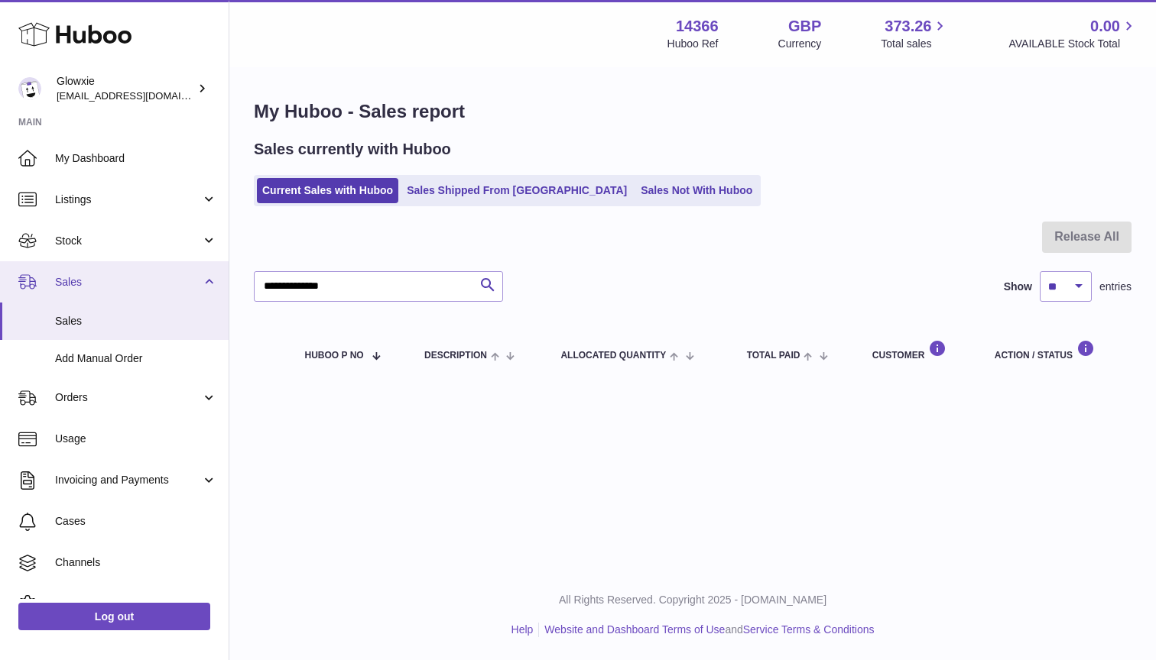
click at [81, 284] on span "Sales" at bounding box center [128, 282] width 146 height 15
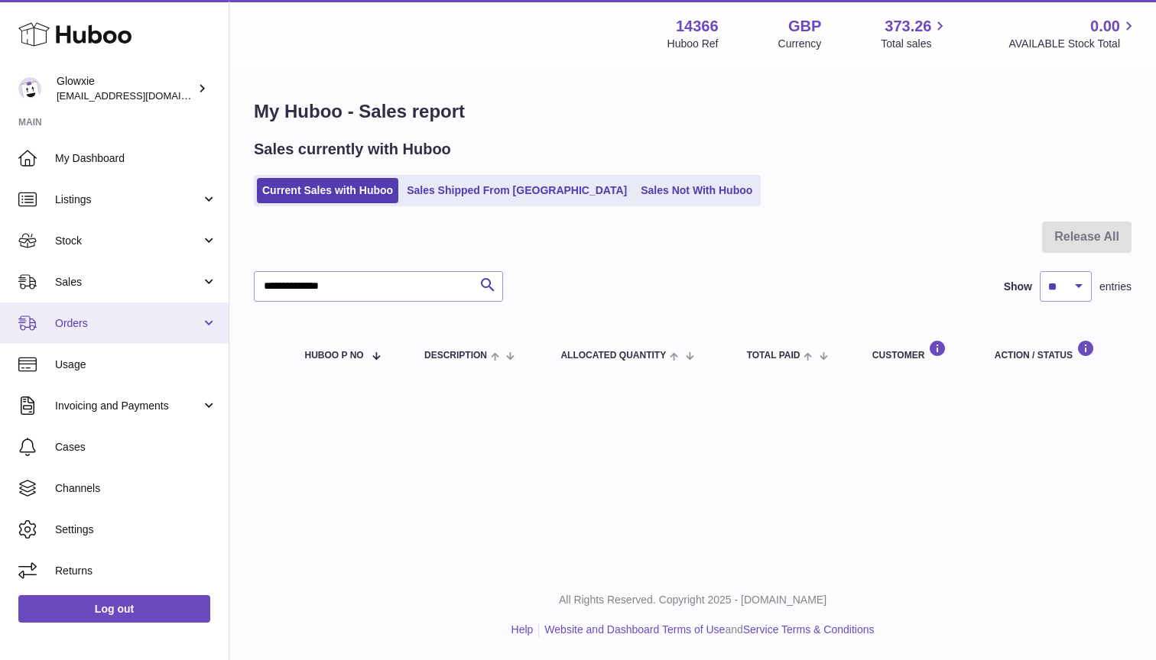
click at [80, 334] on link "Orders" at bounding box center [114, 323] width 229 height 41
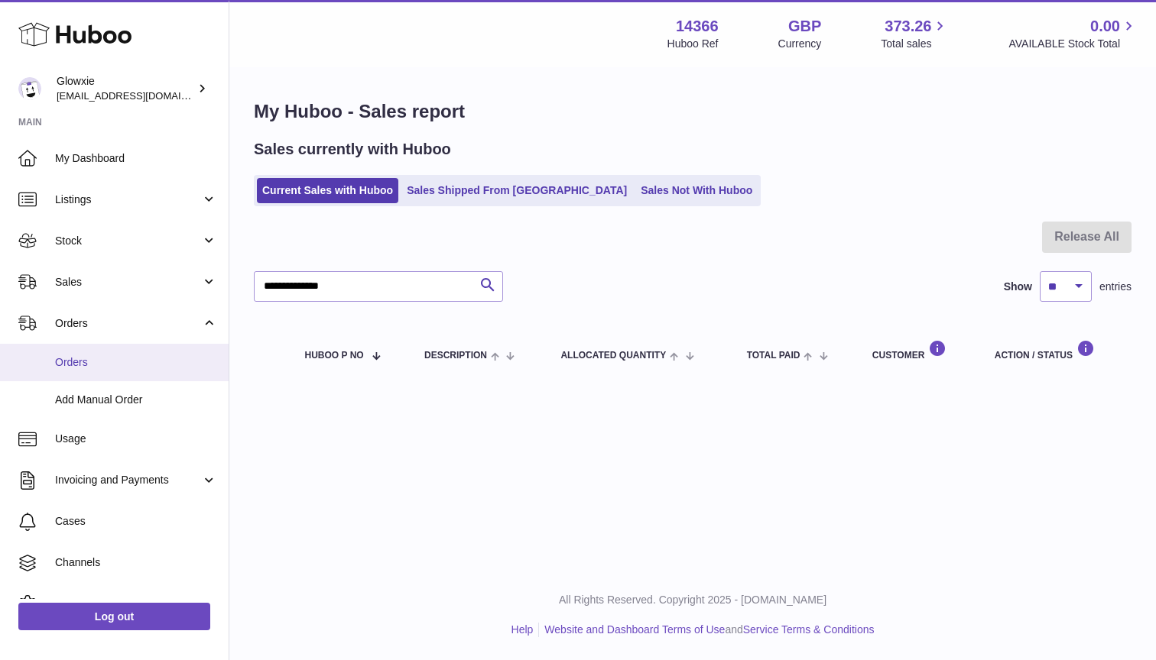
click at [86, 369] on link "Orders" at bounding box center [114, 362] width 229 height 37
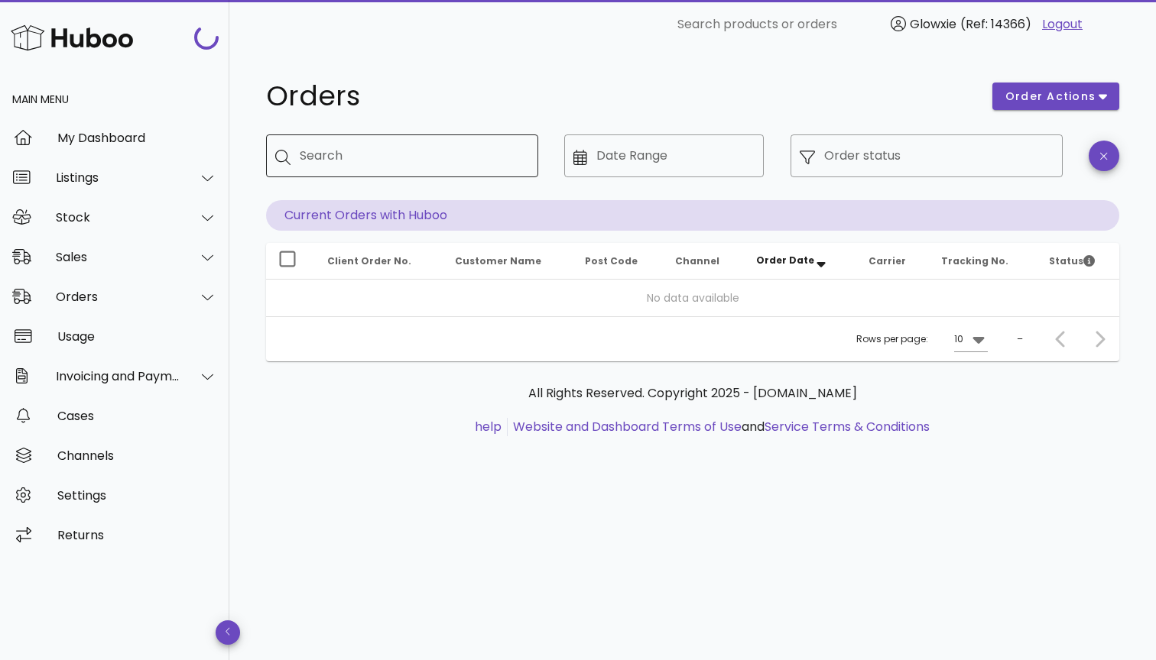
click at [338, 153] on input "Search" at bounding box center [413, 156] width 226 height 24
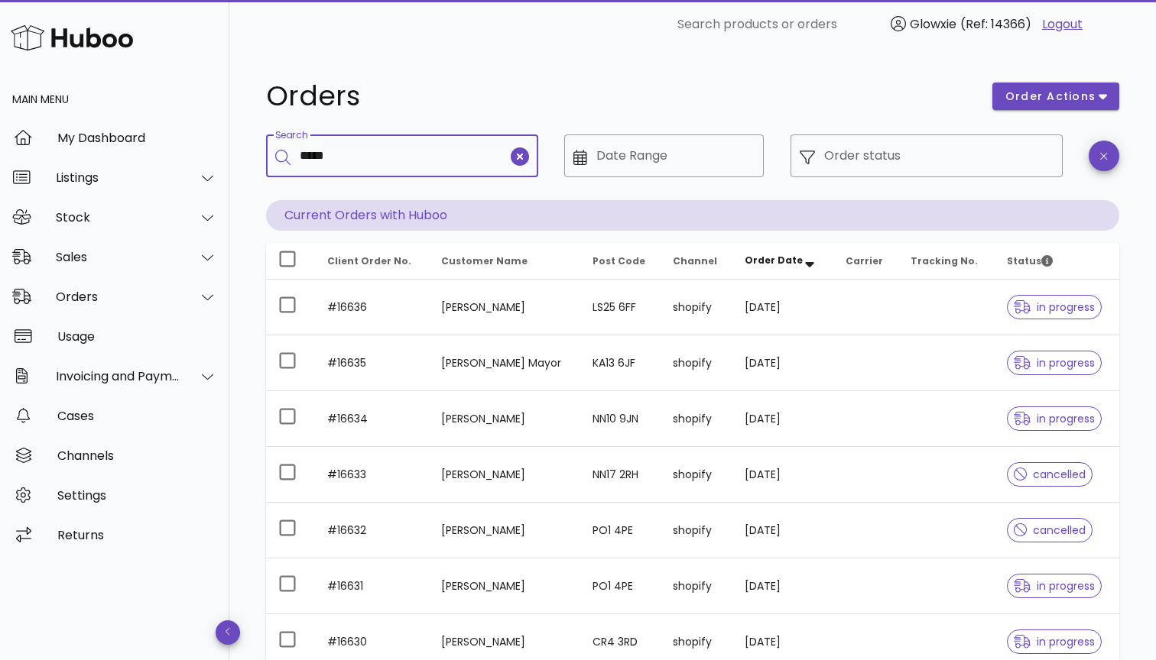
type input "*****"
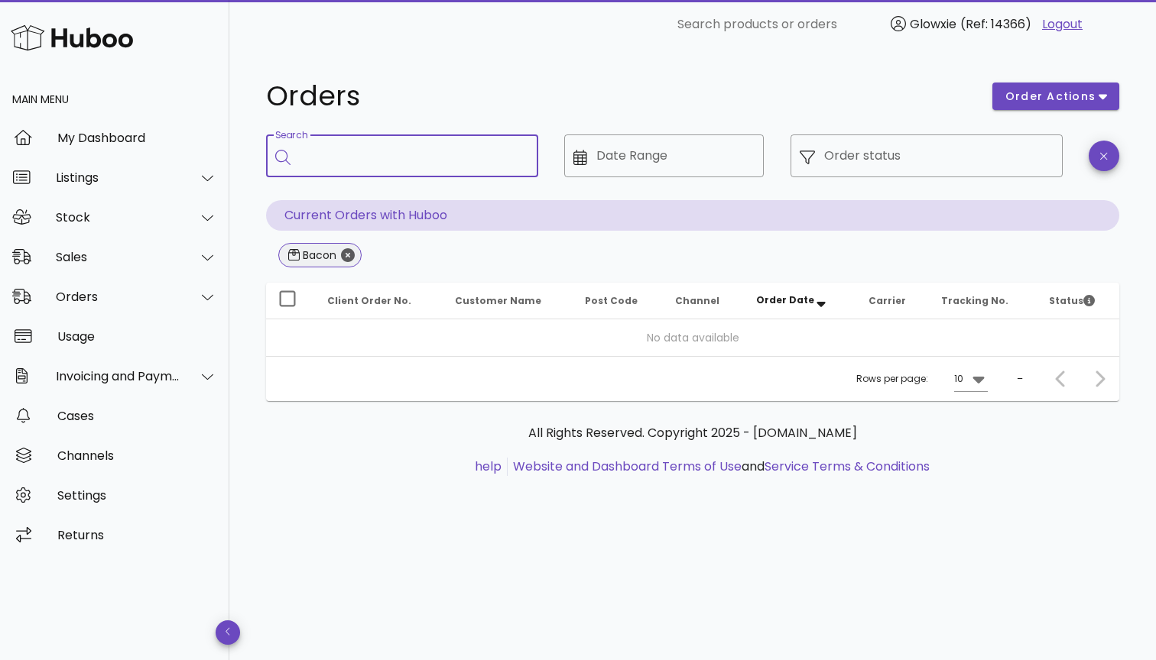
click at [345, 257] on icon "Close" at bounding box center [348, 255] width 14 height 14
